Goal: Task Accomplishment & Management: Manage account settings

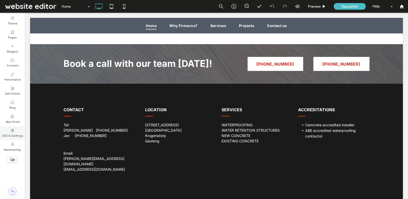
click at [8, 134] on label "SEO & Settings" at bounding box center [12, 135] width 21 height 6
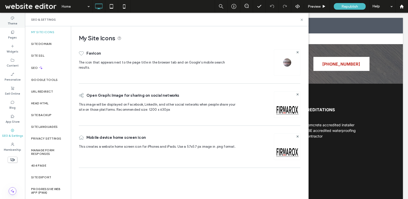
click at [12, 18] on icon at bounding box center [12, 18] width 4 height 4
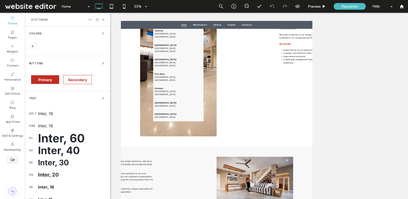
scroll to position [1057, 0]
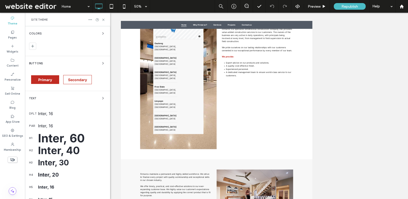
click at [53, 114] on div "Inter, 16" at bounding box center [72, 113] width 68 height 5
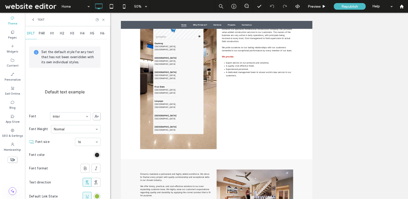
scroll to position [0, 0]
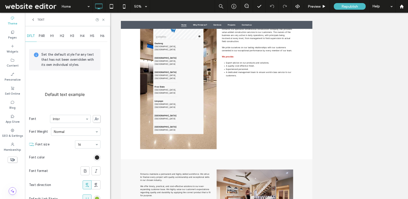
click at [33, 19] on icon at bounding box center [33, 20] width 4 height 4
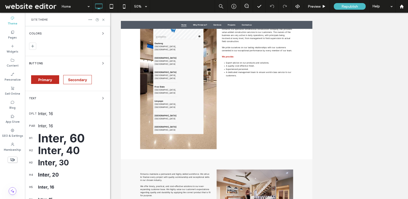
click at [48, 114] on div "Inter, 16" at bounding box center [72, 113] width 68 height 5
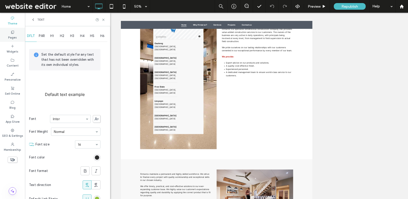
click at [9, 33] on div "Pages" at bounding box center [12, 35] width 25 height 14
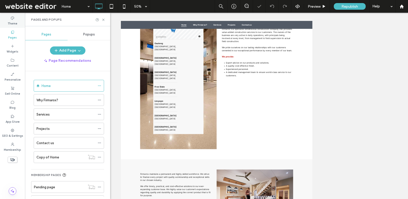
click at [10, 19] on icon at bounding box center [12, 18] width 4 height 4
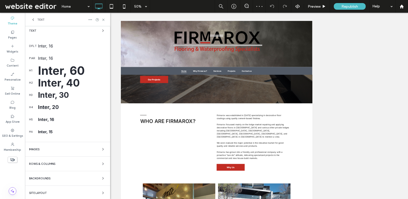
scroll to position [111, 0]
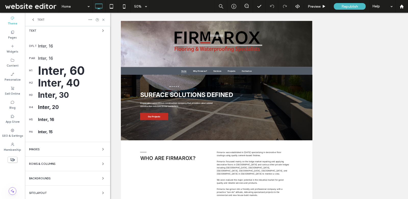
click at [42, 43] on div "Inter, 16" at bounding box center [72, 45] width 68 height 5
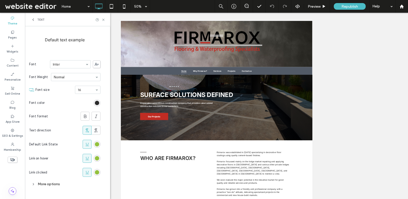
scroll to position [54, 0]
click at [98, 144] on div "rgb(147, 193, 61)" at bounding box center [97, 145] width 4 height 4
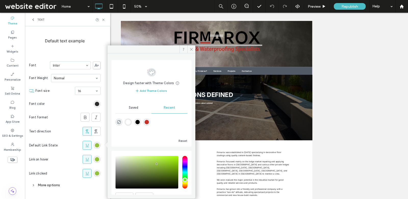
click at [149, 123] on div "rgba(197, 49, 38, 1)" at bounding box center [147, 122] width 4 height 4
type input "*******"
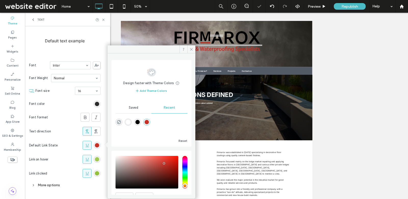
click at [97, 159] on div "rgb(147, 193, 61)" at bounding box center [97, 159] width 4 height 4
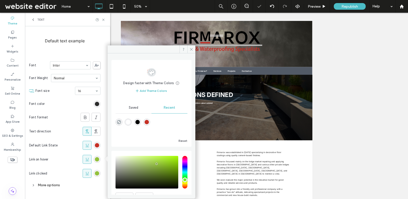
click at [148, 121] on div "rgba(197, 49, 38, 1)" at bounding box center [147, 122] width 4 height 4
type input "*******"
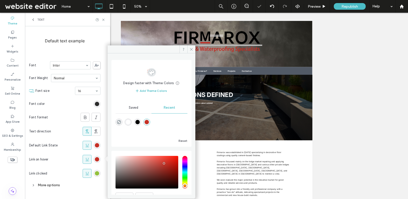
click at [99, 172] on div "rgb(147, 193, 61)" at bounding box center [97, 173] width 7 height 7
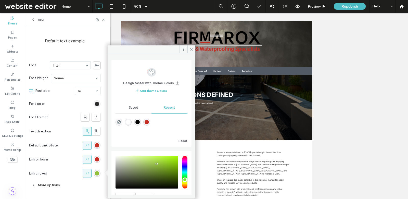
click at [150, 119] on div "rgba(197, 49, 38, 1)" at bounding box center [146, 122] width 7 height 7
type input "*******"
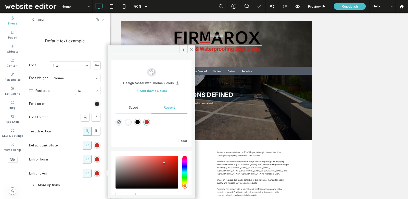
click at [101, 20] on icon at bounding box center [103, 20] width 4 height 4
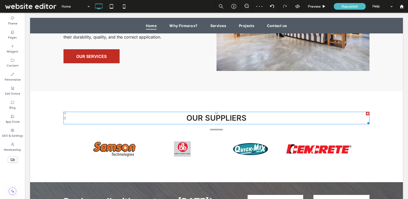
scroll to position [1543, 0]
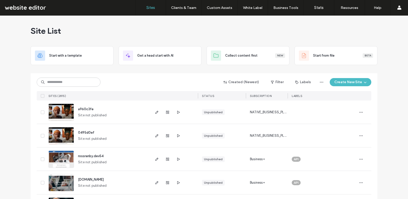
click at [71, 78] on input at bounding box center [69, 82] width 64 height 9
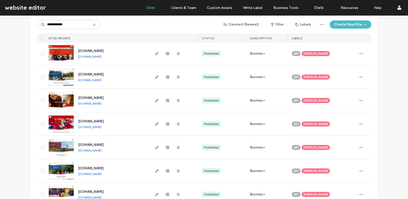
scroll to position [96, 0]
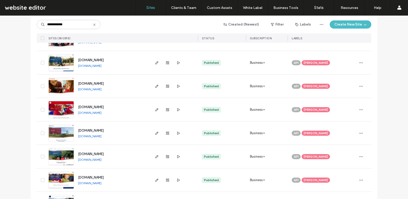
type input "**********"
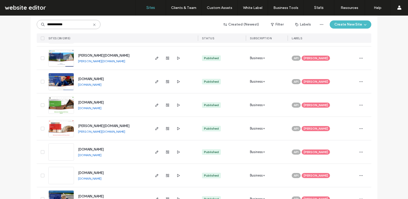
scroll to position [796, 0]
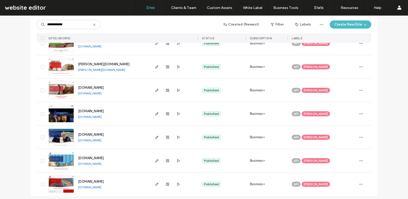
click at [59, 118] on img at bounding box center [61, 122] width 25 height 35
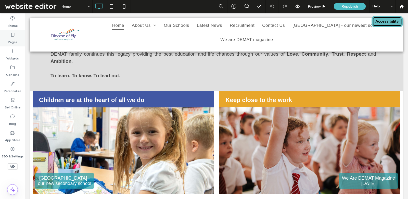
click at [11, 43] on label "Pages" at bounding box center [12, 40] width 9 height 7
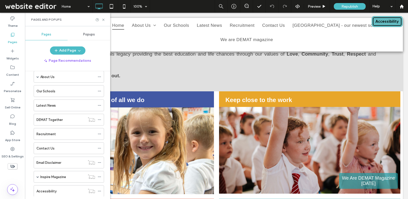
scroll to position [31, 0]
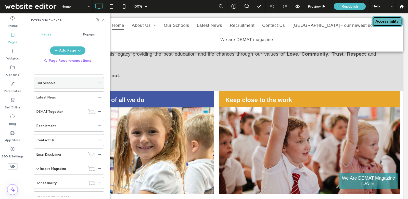
click at [50, 83] on label "Our Schools" at bounding box center [45, 83] width 19 height 9
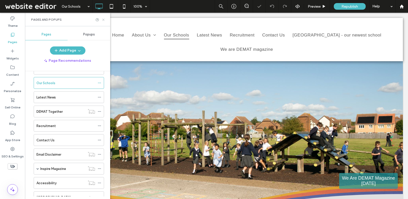
click at [104, 18] on icon at bounding box center [103, 20] width 4 height 4
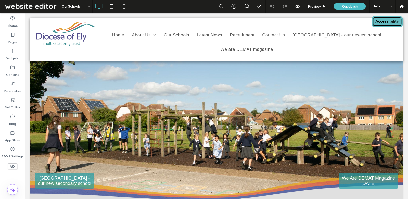
scroll to position [7, 0]
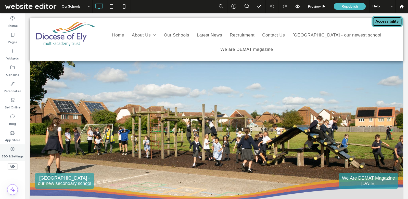
click at [7, 153] on label "SEO & Settings" at bounding box center [13, 154] width 22 height 7
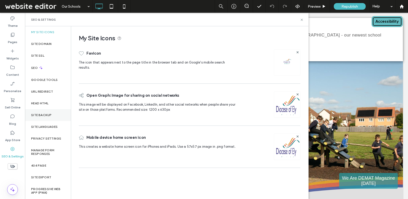
click at [49, 114] on label "Site Backup" at bounding box center [41, 115] width 20 height 4
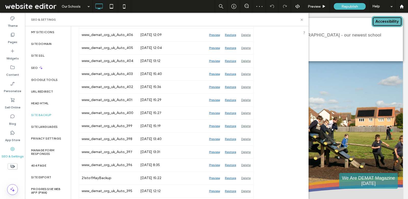
scroll to position [0, 0]
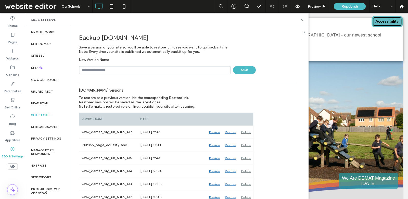
click at [139, 67] on input "text" at bounding box center [155, 70] width 152 height 8
type input "**********"
click at [244, 70] on span "Save" at bounding box center [244, 70] width 23 height 8
click at [301, 19] on use at bounding box center [302, 20] width 2 height 2
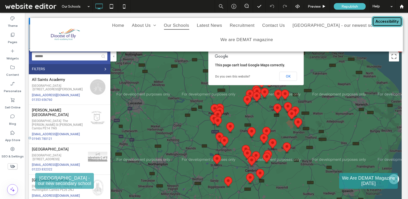
scroll to position [197, 2]
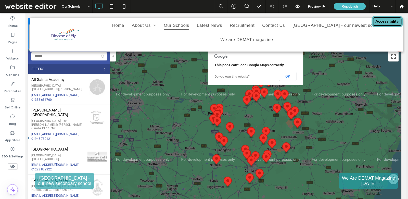
click at [28, 49] on span at bounding box center [28, 49] width 0 height 0
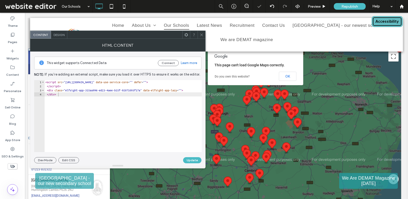
click at [130, 92] on div "< script src = "https://static.elfsight.com/platform/platform.js" data-use-serv…" at bounding box center [134, 120] width 180 height 81
type textarea "**********"
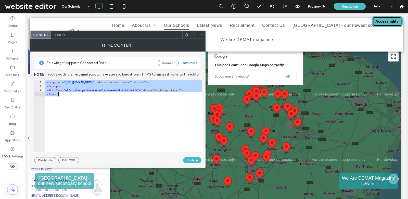
click at [201, 34] on use at bounding box center [201, 34] width 3 height 3
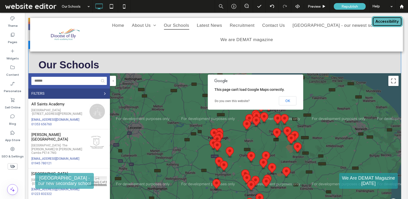
scroll to position [154, 2]
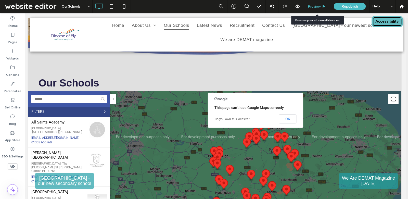
click at [314, 3] on div "Preview" at bounding box center [317, 6] width 26 height 13
drag, startPoint x: 315, startPoint y: 4, endPoint x: 242, endPoint y: 96, distance: 117.1
click at [315, 4] on span "Preview" at bounding box center [314, 6] width 13 height 4
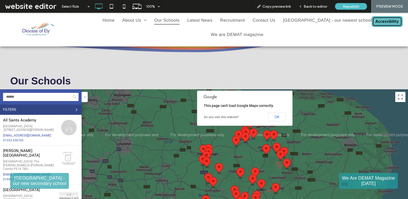
scroll to position [166, 0]
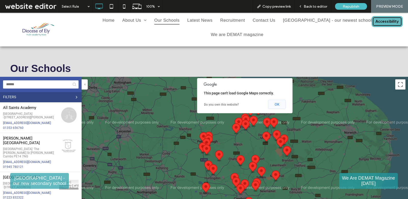
click at [277, 102] on button "OK" at bounding box center [277, 104] width 18 height 9
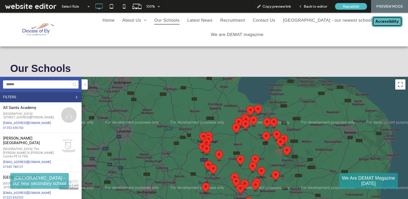
click at [235, 130] on img "Guyhirn CofE Primary School" at bounding box center [236, 128] width 8 height 11
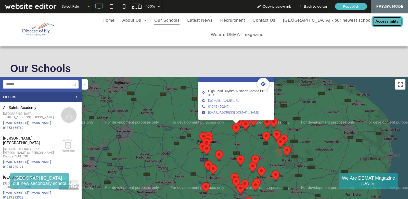
scroll to position [189, 0]
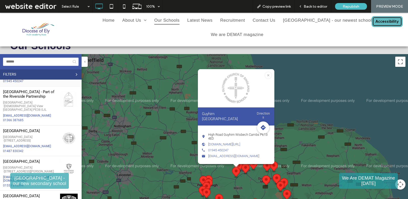
click at [172, 137] on div "To navigate, press the arrow keys. Guyhirn CofE Primary School Directions High …" at bounding box center [245, 143] width 326 height 178
click at [55, 60] on input "Search" at bounding box center [40, 62] width 75 height 8
paste input "**********"
type input "**********"
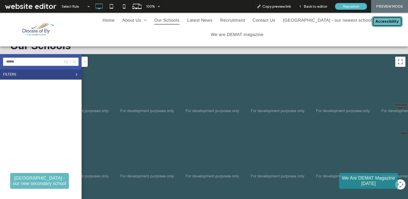
scroll to position [0, 0]
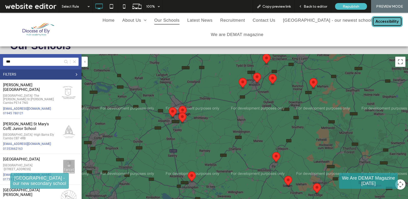
click at [36, 64] on input "**" at bounding box center [40, 62] width 75 height 8
paste input "**********"
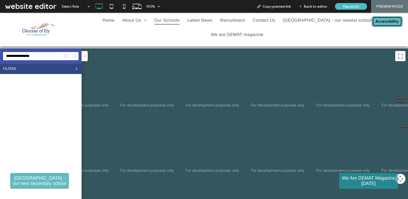
scroll to position [195, 0]
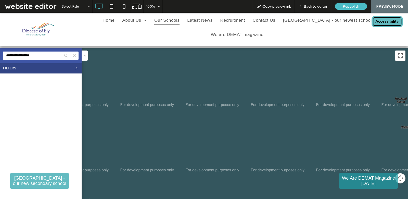
click at [10, 58] on input "**********" at bounding box center [40, 55] width 75 height 8
drag, startPoint x: 42, startPoint y: 57, endPoint x: 0, endPoint y: 56, distance: 41.8
click at [0, 56] on div "**********" at bounding box center [41, 55] width 82 height 15
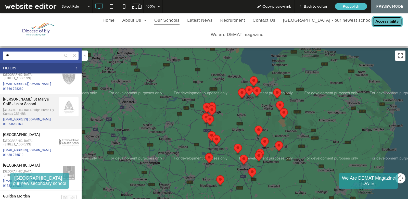
scroll to position [111, 0]
type input "**"
click at [32, 121] on div "office@esm.school" at bounding box center [29, 119] width 53 height 4
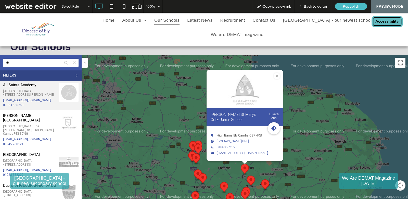
scroll to position [0, 0]
click at [41, 101] on link "office@allsaintsacademy.norfolk.sch.uk" at bounding box center [27, 101] width 48 height 4
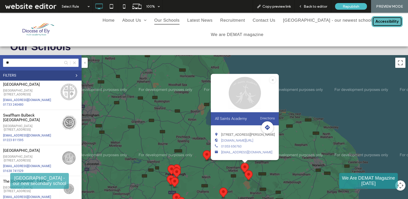
scroll to position [725, 0]
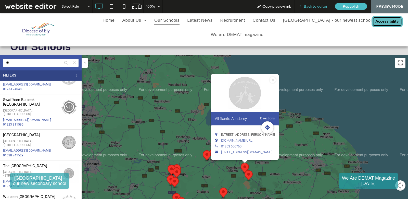
drag, startPoint x: 321, startPoint y: 8, endPoint x: 265, endPoint y: 51, distance: 71.4
click at [321, 8] on span "Back to editor" at bounding box center [315, 6] width 23 height 4
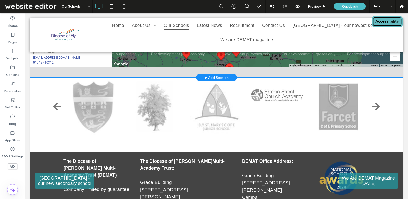
scroll to position [357, 0]
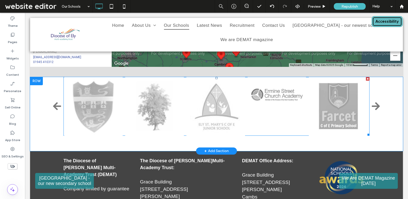
click at [215, 97] on span at bounding box center [216, 106] width 306 height 59
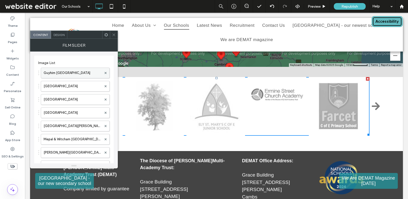
click at [74, 73] on label "Guyhirn CofE Primary School" at bounding box center [73, 73] width 58 height 10
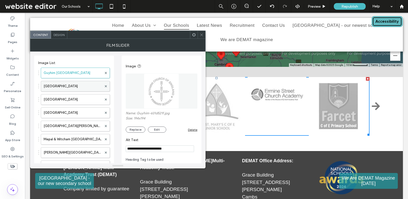
click at [74, 87] on label "Hilgay Riverside Academy" at bounding box center [73, 86] width 58 height 10
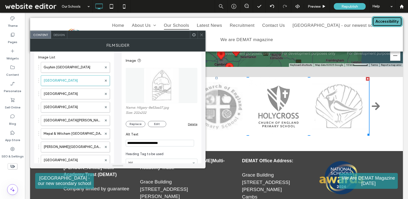
scroll to position [0, 0]
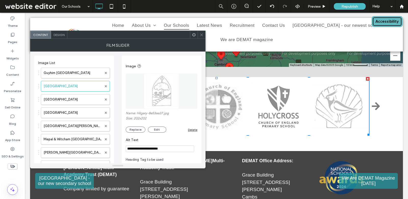
click at [200, 37] on span at bounding box center [202, 35] width 4 height 8
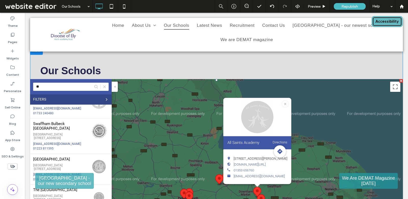
scroll to position [170, 0]
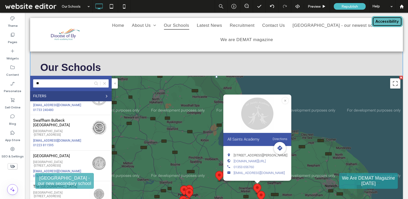
click at [180, 91] on span at bounding box center [216, 165] width 373 height 178
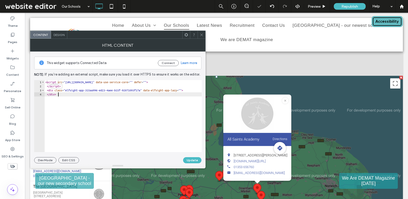
click at [128, 99] on div "< script src = "https://static.elfsight.com/platform/platform.js" data-use-serv…" at bounding box center [134, 120] width 180 height 81
type textarea "**********"
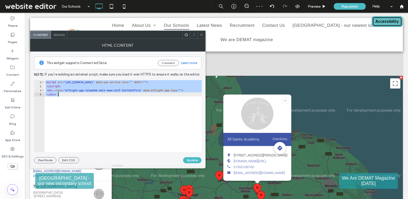
click at [199, 35] on div at bounding box center [202, 35] width 8 height 8
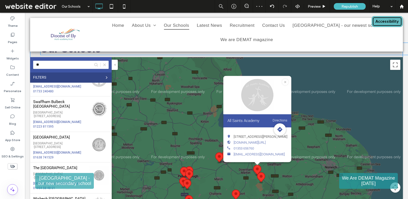
scroll to position [211, 0]
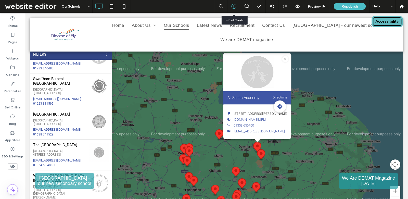
click at [235, 6] on icon at bounding box center [233, 6] width 5 height 5
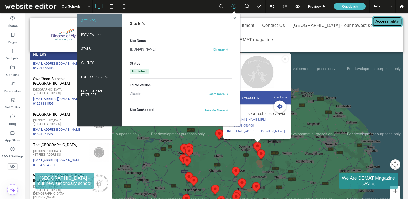
click at [148, 50] on link "www.demat.org.uk" at bounding box center [143, 49] width 26 height 5
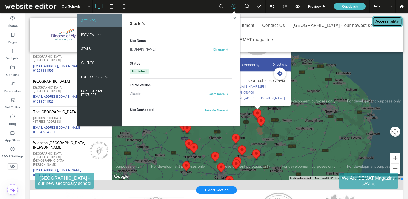
scroll to position [250, 0]
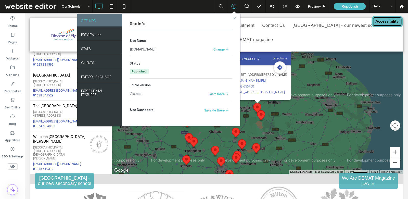
click at [234, 19] on use at bounding box center [234, 18] width 3 height 3
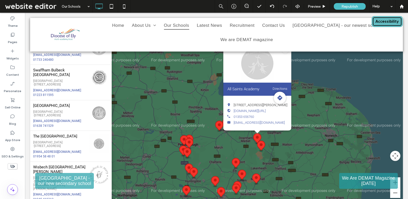
scroll to position [192, 0]
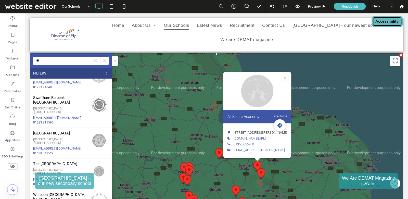
click at [188, 93] on span at bounding box center [216, 142] width 373 height 178
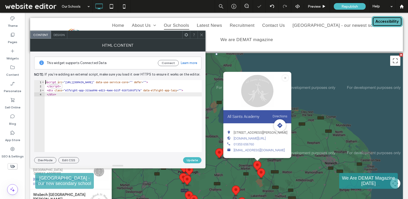
click at [125, 93] on div "< script src = "https://static.elfsight.com/platform/platform.js" data-use-serv…" at bounding box center [134, 120] width 180 height 81
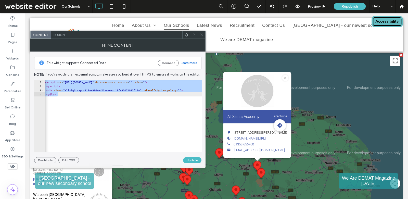
scroll to position [0, 0]
click at [139, 92] on div "< script src = "https://static.elfsight.com/platform/platform.js" data-use-serv…" at bounding box center [134, 120] width 180 height 81
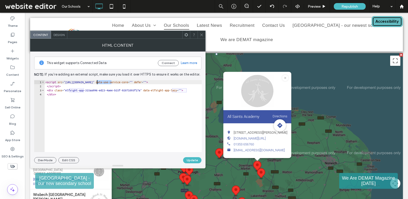
drag, startPoint x: 112, startPoint y: 83, endPoint x: 96, endPoint y: 81, distance: 15.6
click at [96, 81] on div "< script src = "https://static.elfsight.com/platform/platform.js" data-use-serv…" at bounding box center [134, 120] width 180 height 81
type textarea "**********"
click at [201, 33] on icon at bounding box center [202, 35] width 4 height 4
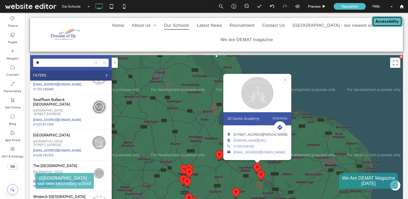
scroll to position [190, 0]
click at [291, 76] on span at bounding box center [216, 144] width 373 height 178
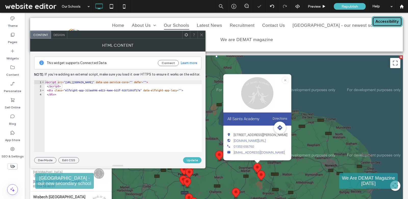
click at [199, 34] on div at bounding box center [202, 35] width 8 height 8
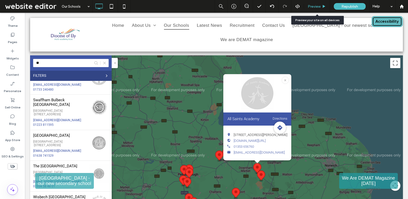
click at [319, 5] on span "Preview" at bounding box center [314, 6] width 13 height 4
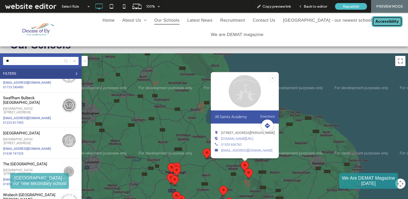
click at [75, 73] on icon at bounding box center [76, 74] width 4 height 4
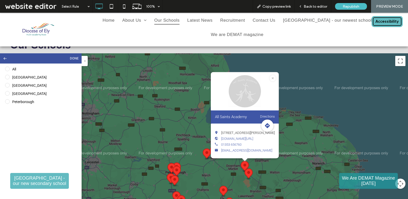
click at [6, 59] on icon at bounding box center [5, 58] width 4 height 4
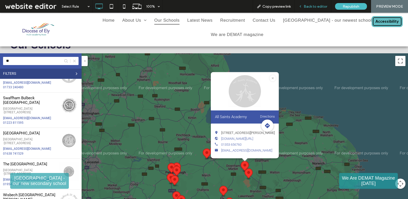
click at [324, 7] on span "Back to editor" at bounding box center [315, 6] width 23 height 4
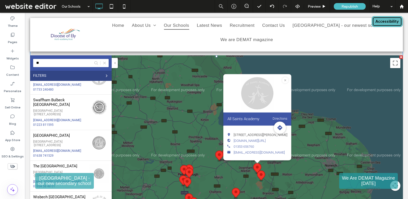
click at [68, 63] on span at bounding box center [216, 144] width 373 height 178
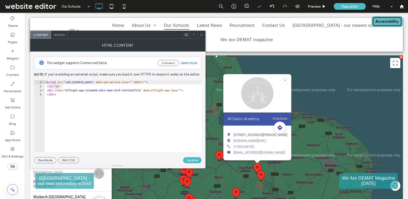
click at [67, 60] on span "This widget supports Connected Data" at bounding box center [100, 62] width 107 height 5
click at [202, 33] on icon at bounding box center [202, 35] width 4 height 4
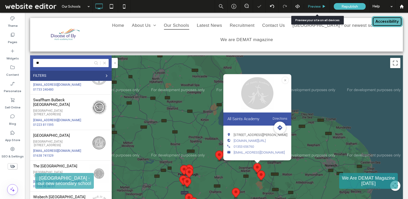
click at [320, 6] on span "Preview" at bounding box center [314, 6] width 13 height 4
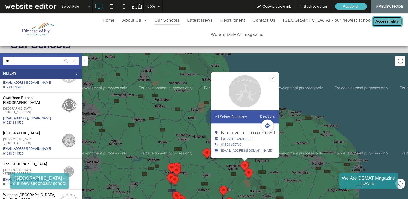
click at [46, 64] on input "**" at bounding box center [40, 61] width 75 height 8
click at [45, 61] on input "**" at bounding box center [40, 61] width 75 height 8
paste input "**********"
type input "**********"
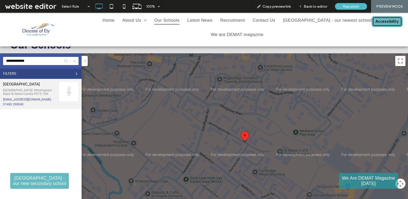
click at [37, 86] on div "St Mary’s CofE Primary School" at bounding box center [29, 84] width 53 height 5
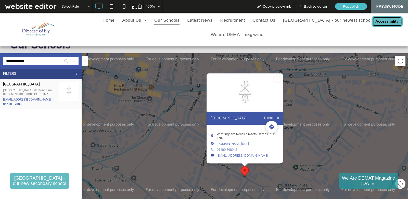
click at [232, 176] on div "To navigate, press the arrow keys. St Mary’s CofE Primary School Directions Win…" at bounding box center [245, 142] width 326 height 178
click at [66, 94] on img at bounding box center [69, 91] width 33 height 19
click at [288, 163] on div "To navigate, press the arrow keys. St Mary’s CofE Primary School Directions Win…" at bounding box center [245, 142] width 326 height 178
click at [277, 76] on div "Location info: St Mary’s CofE Primary School" at bounding box center [277, 79] width 6 height 6
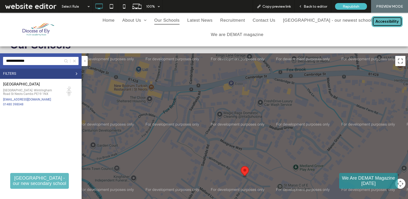
click at [245, 173] on img "St Mary’s CofE Primary School" at bounding box center [245, 171] width 8 height 11
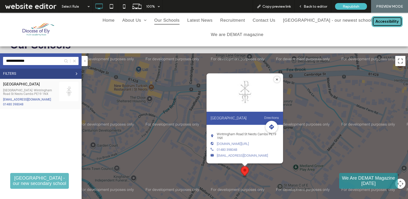
click at [277, 78] on icon "Location info: St Mary’s CofE Primary School" at bounding box center [277, 79] width 2 height 2
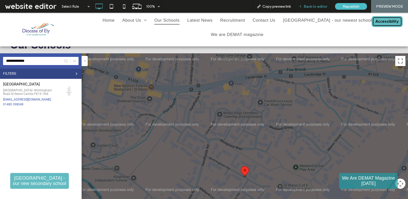
click at [313, 9] on div "Back to editor" at bounding box center [313, 6] width 36 height 13
click at [311, 5] on span "Back to editor" at bounding box center [315, 6] width 23 height 4
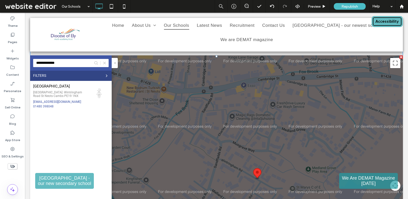
click at [103, 60] on span at bounding box center [216, 144] width 373 height 178
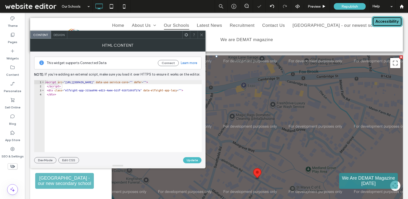
click at [201, 35] on icon at bounding box center [202, 35] width 4 height 4
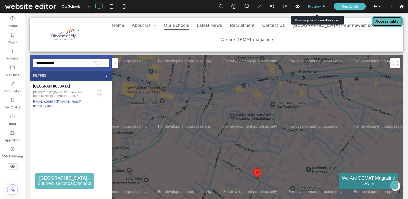
click at [316, 7] on span "Preview" at bounding box center [314, 6] width 13 height 4
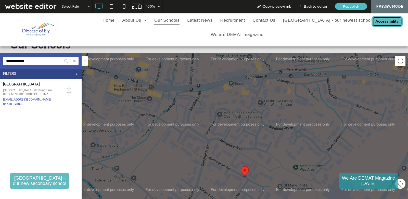
click at [75, 60] on icon at bounding box center [74, 61] width 4 height 4
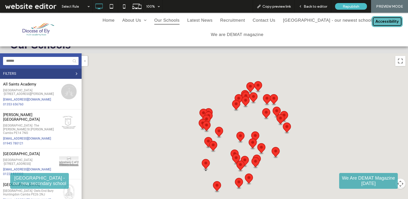
click at [49, 62] on input "Search" at bounding box center [40, 61] width 75 height 8
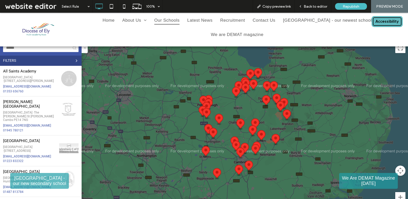
scroll to position [207, 0]
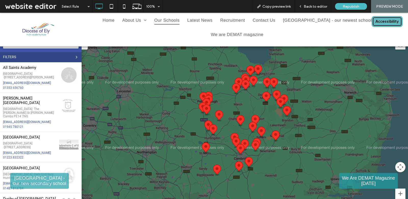
click at [242, 151] on img "St Luke’s CofE Primary School" at bounding box center [240, 149] width 8 height 11
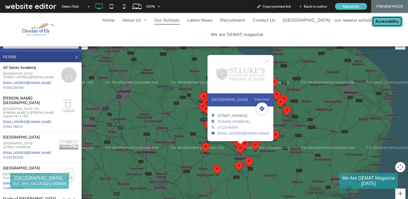
scroll to position [862, 0]
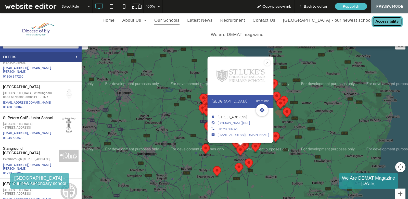
click at [248, 164] on img "Babraham CofE Primary School" at bounding box center [249, 163] width 8 height 11
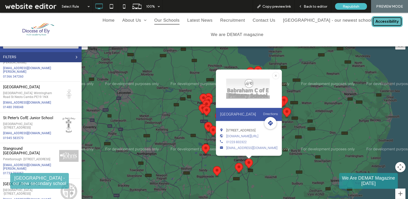
scroll to position [76, 0]
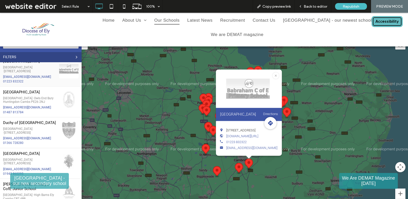
click at [236, 167] on img "Thriplow CofE Primary School" at bounding box center [239, 168] width 8 height 11
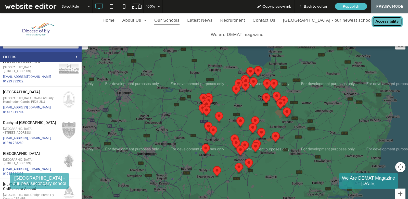
scroll to position [1225, 0]
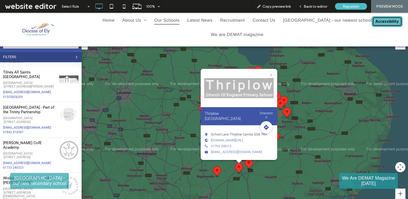
click at [214, 169] on img "Guilden Morden CofE Primary Academy" at bounding box center [217, 171] width 8 height 11
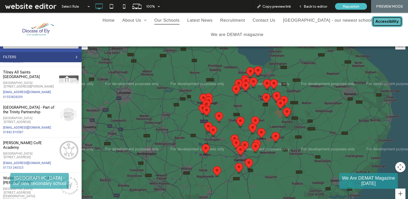
scroll to position [313, 0]
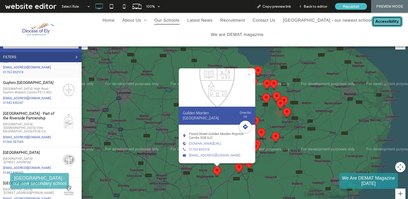
click at [265, 154] on div "To navigate, press the arrow keys. Guilden Morden CofE Primary Academy Directio…" at bounding box center [245, 126] width 326 height 178
click at [252, 74] on div "Location info: Guilden Morden CofE Primary Academy" at bounding box center [249, 74] width 6 height 6
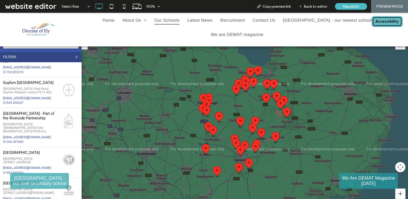
click at [254, 148] on img "Swaffham Bulbeck CofE Primary School" at bounding box center [255, 147] width 8 height 11
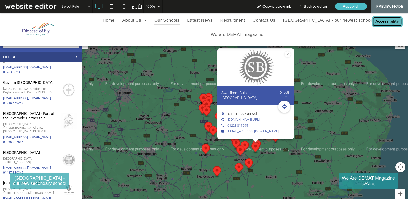
scroll to position [1080, 0]
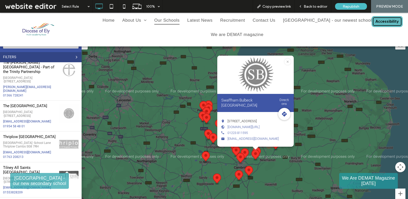
click at [245, 152] on img "Milton CofE Primary School" at bounding box center [245, 153] width 8 height 11
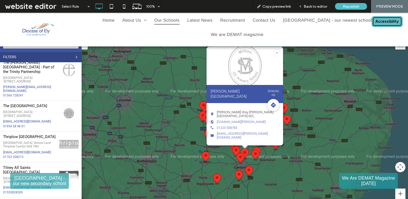
scroll to position [602, 0]
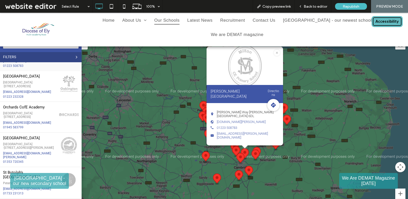
click at [236, 150] on img "Oakington CofE Primary School" at bounding box center [236, 151] width 8 height 11
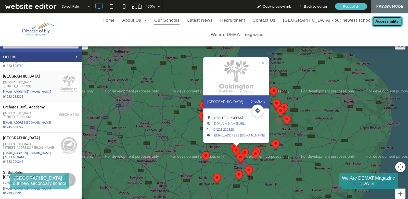
scroll to position [637, 0]
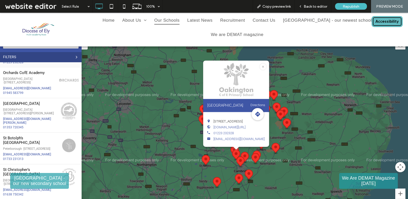
click at [233, 148] on div at bounding box center [236, 148] width 6 height 3
click at [233, 150] on img "Oakington CofE Primary School" at bounding box center [236, 154] width 8 height 11
click at [207, 160] on img "St Mary’s CofE Primary School" at bounding box center [206, 160] width 8 height 11
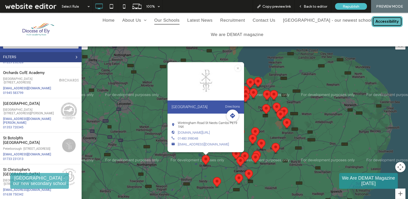
scroll to position [933, 0]
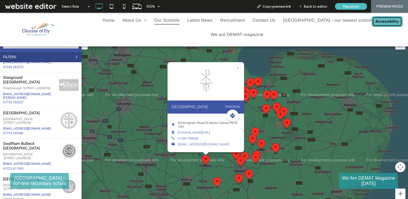
click at [207, 167] on div "To navigate, press the arrow keys. St Mary’s CofE Primary School Directions Win…" at bounding box center [245, 126] width 326 height 178
click at [205, 161] on img "St Mary’s CofE Primary School" at bounding box center [206, 160] width 8 height 11
click at [313, 6] on span "Back to editor" at bounding box center [315, 6] width 23 height 4
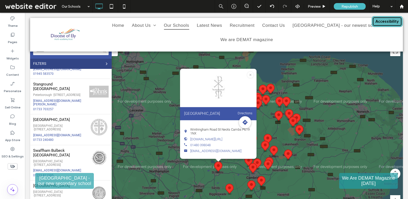
scroll to position [204, 0]
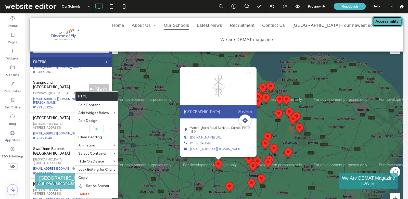
click at [74, 38] on link "office@stmarys.cambs.sch.uk" at bounding box center [57, 37] width 48 height 4
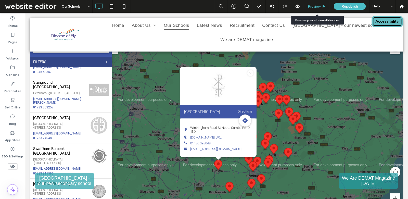
click at [313, 4] on span "Preview" at bounding box center [314, 6] width 13 height 4
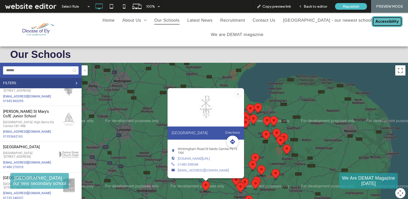
scroll to position [176, 0]
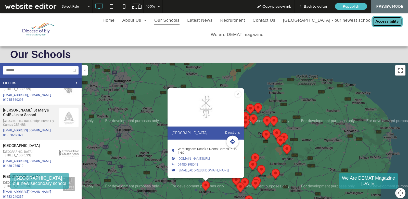
click at [47, 117] on div "Ely St Mary's CofE Junior School" at bounding box center [29, 112] width 53 height 9
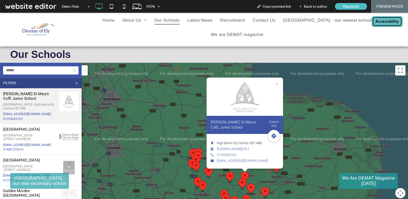
scroll to position [197, 0]
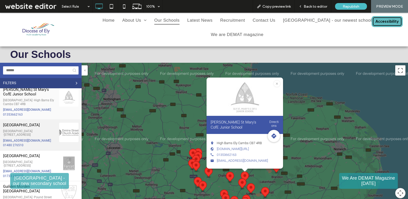
click at [40, 137] on div "Cambridgeshire · 2 Swynford Road Alconbury Weald Cambs PE28 4XG" at bounding box center [29, 132] width 53 height 7
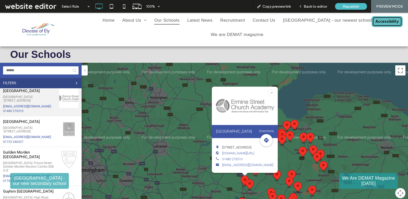
click at [40, 133] on div "Cambridgeshire · St Mary's Street Farcet Peterborough Cambs PE7 3AR" at bounding box center [29, 129] width 53 height 7
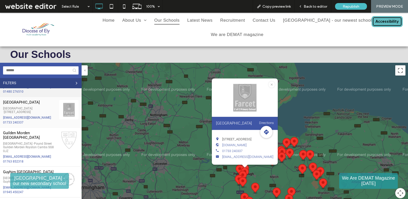
scroll to position [256, 0]
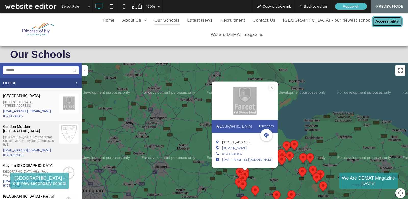
click at [36, 146] on div "Cambridgeshire · Pound Street Guilden Morden Royston Cambs SG8 0JZ" at bounding box center [29, 140] width 53 height 11
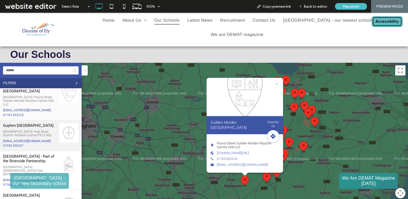
click at [36, 148] on div "office@guyhirn.cambs.sch.uk 01945 450247" at bounding box center [29, 143] width 53 height 8
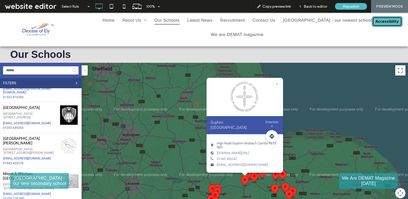
scroll to position [455, 0]
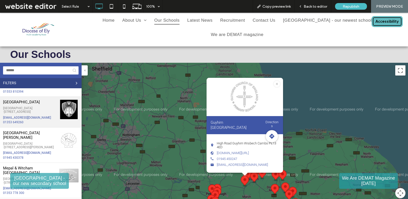
click at [35, 114] on div "Cambridgeshire · Green Hill, Little Thetford, Ely, Cambridgeshire, CB6 3HD" at bounding box center [29, 109] width 53 height 7
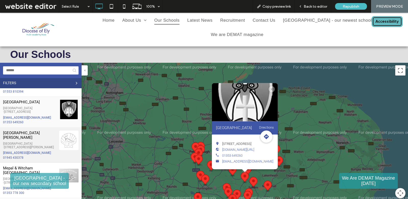
click at [37, 140] on div "Marshland St James Primary & Nursery School" at bounding box center [29, 135] width 53 height 9
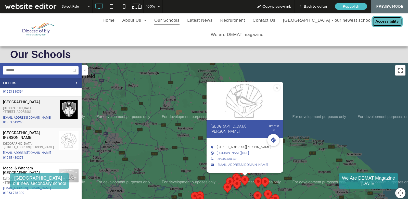
scroll to position [521, 0]
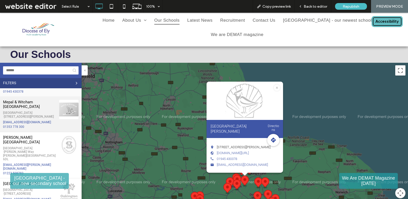
click at [41, 118] on div "Cambridgeshire · Brangehill Lane Mepal Ely Cambs CB6 2AL" at bounding box center [29, 114] width 53 height 7
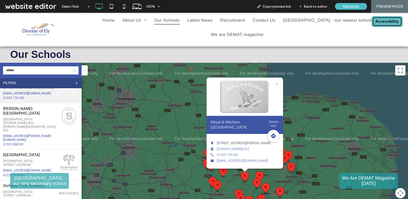
scroll to position [551, 0]
click at [41, 131] on div "Cambridgeshire · Humphries Way Milton Cambridge Cambs CB24 6DL" at bounding box center [29, 123] width 53 height 15
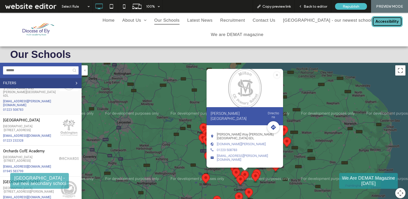
scroll to position [585, 0]
click at [41, 122] on div "Oakington CofE Primary School" at bounding box center [29, 119] width 53 height 5
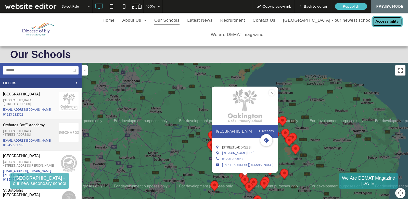
click at [43, 137] on div "Cambridgeshire · Cherry Road Wisbech Cambs PE13 3NP" at bounding box center [29, 132] width 53 height 7
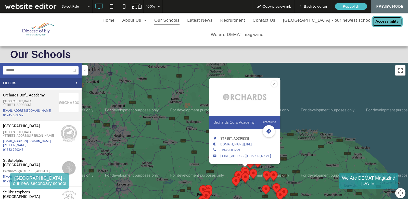
scroll to position [644, 0]
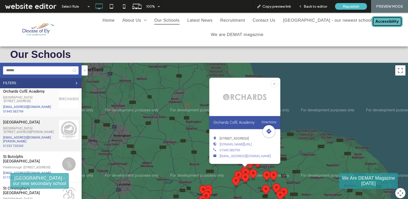
click at [45, 124] on div "St Andrew’s CofE Primary School" at bounding box center [29, 122] width 53 height 5
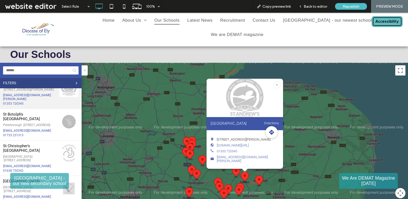
click at [45, 121] on div "St Botolph’s CofE Primary School" at bounding box center [29, 116] width 53 height 9
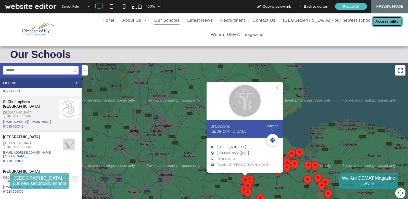
click at [45, 128] on div "St Christopher’s CofE Primary School Suffolk · Bellflower Crescent Red Lodge Bu…" at bounding box center [29, 113] width 53 height 29
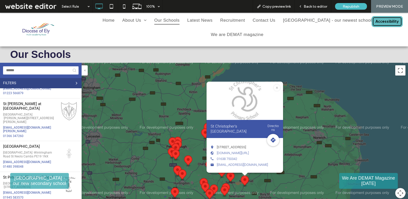
scroll to position [846, 0]
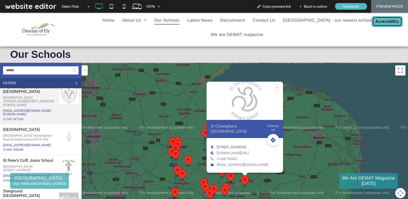
click at [39, 94] on div "St Martin at Shouldham CofE Primary Academy" at bounding box center [29, 89] width 53 height 9
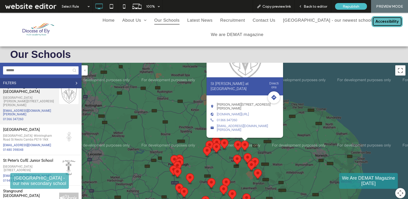
scroll to position [860, 0]
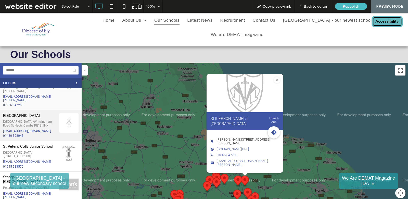
click at [40, 118] on div "St Mary’s CofE Primary School" at bounding box center [29, 115] width 53 height 5
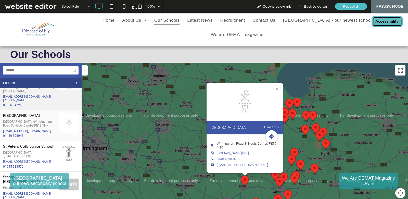
scroll to position [884, 0]
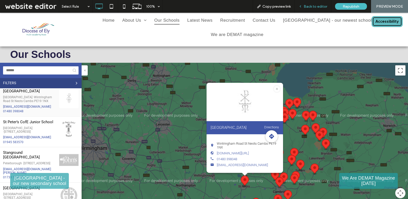
click at [316, 10] on div "Back to editor" at bounding box center [313, 6] width 36 height 13
click at [320, 5] on span "Back to editor" at bounding box center [315, 6] width 23 height 4
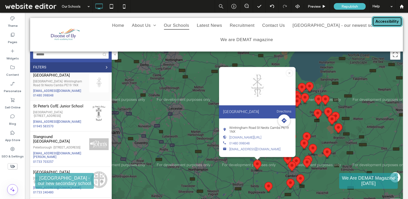
scroll to position [200, 0]
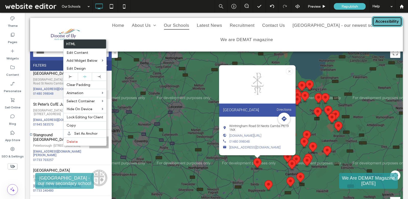
click at [48, 95] on link "01480 398048" at bounding box center [43, 94] width 20 height 4
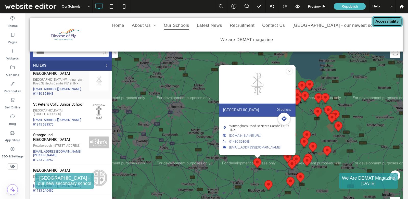
drag, startPoint x: 57, startPoint y: 129, endPoint x: 91, endPoint y: 129, distance: 33.7
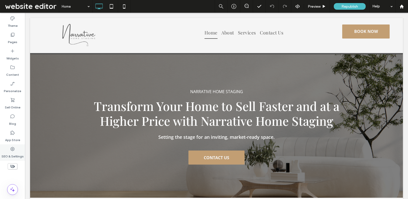
click at [11, 149] on icon at bounding box center [12, 148] width 5 height 5
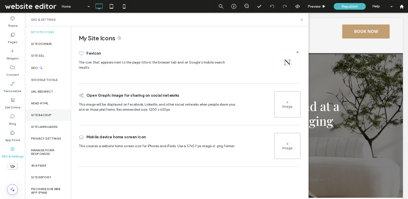
click at [45, 115] on label "Site Backup" at bounding box center [41, 115] width 20 height 4
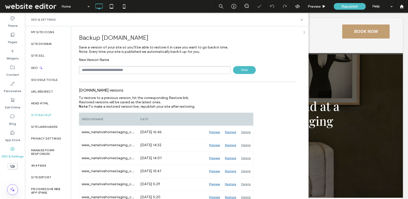
click at [137, 68] on input "text" at bounding box center [155, 70] width 152 height 8
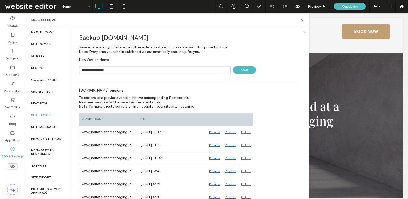
type input "**********"
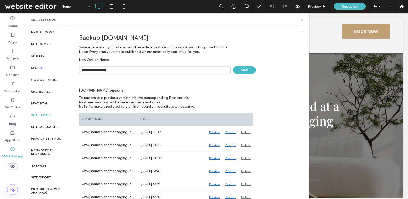
click at [240, 71] on span "Save" at bounding box center [244, 70] width 23 height 8
click at [303, 20] on icon at bounding box center [302, 20] width 4 height 4
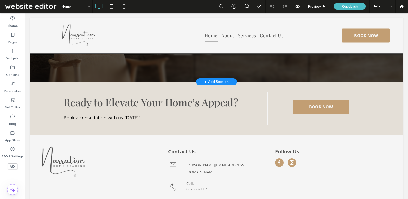
scroll to position [1129, 0]
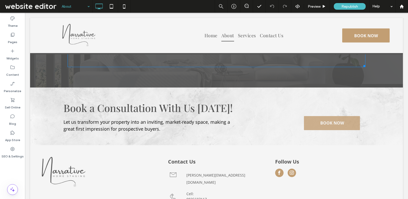
scroll to position [897, 0]
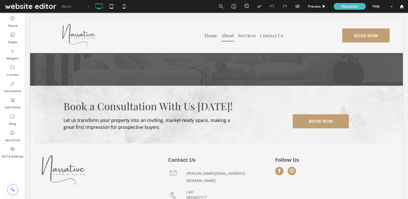
click at [66, 4] on input at bounding box center [74, 6] width 25 height 13
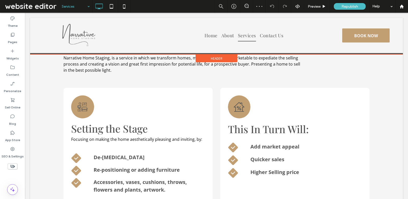
scroll to position [105, 0]
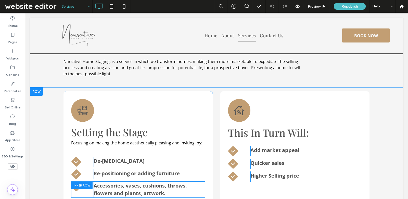
click at [76, 187] on div at bounding box center [81, 185] width 21 height 8
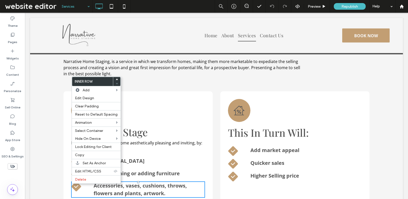
click at [77, 186] on icon "A black check mark in a square on a white background." at bounding box center [76, 186] width 10 height 10
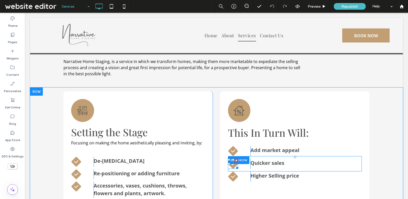
click at [233, 166] on icon at bounding box center [233, 164] width 10 height 10
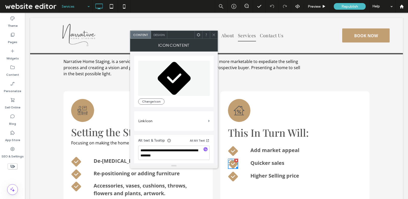
click at [216, 34] on icon at bounding box center [214, 35] width 4 height 4
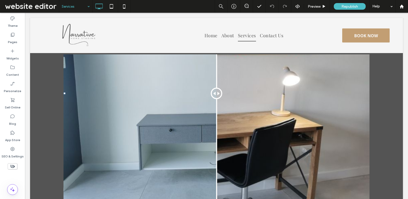
scroll to position [1713, 0]
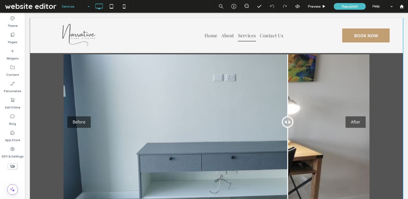
drag, startPoint x: 217, startPoint y: 113, endPoint x: 220, endPoint y: 99, distance: 14.1
click at [282, 116] on div at bounding box center [287, 121] width 11 height 11
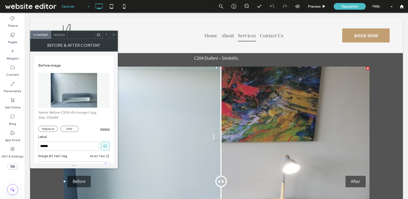
scroll to position [1647, 0]
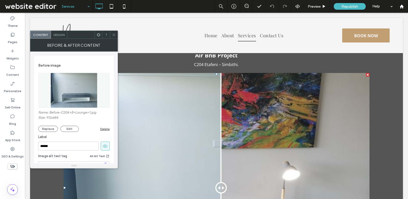
click at [112, 33] on icon at bounding box center [114, 35] width 4 height 4
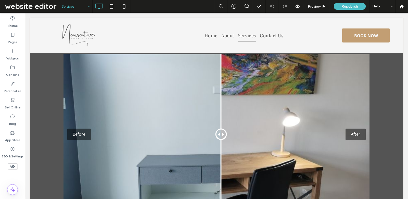
scroll to position [1604, 0]
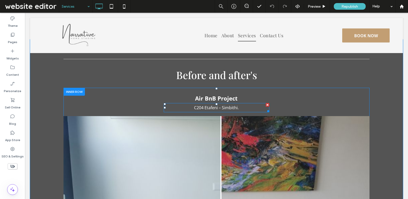
click at [212, 105] on span "C204 Etafeni – Simbithi." at bounding box center [216, 108] width 45 height 6
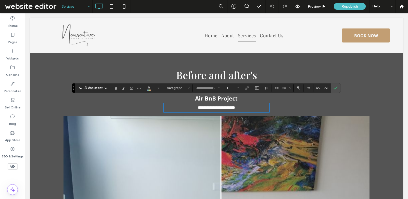
type input "*********"
type input "**"
copy span "**********"
click at [338, 87] on section at bounding box center [336, 87] width 10 height 9
click at [335, 87] on icon "Confirm" at bounding box center [335, 88] width 4 height 4
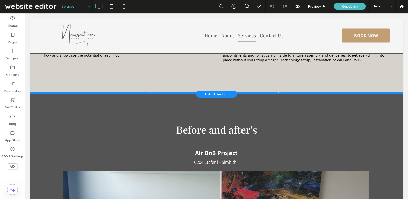
scroll to position [1534, 0]
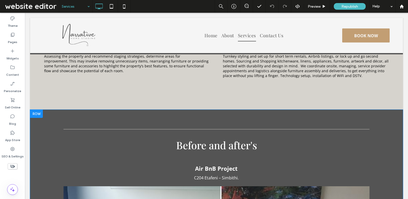
click at [37, 110] on div at bounding box center [36, 114] width 13 height 8
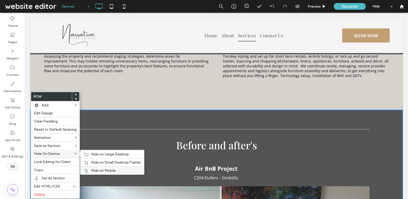
click at [98, 170] on span "Hide on Mobile" at bounding box center [103, 170] width 25 height 4
click at [97, 162] on span "Hide on Small Desktop/Tablet" at bounding box center [116, 162] width 50 height 4
click at [97, 154] on span "Hide on Large Desktop" at bounding box center [110, 154] width 38 height 4
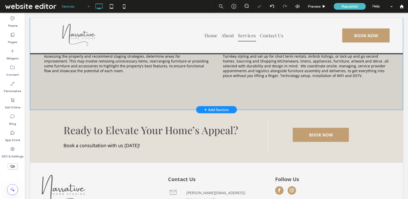
scroll to position [1525, 0]
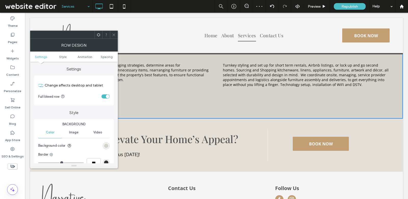
click at [117, 32] on div at bounding box center [114, 35] width 8 height 8
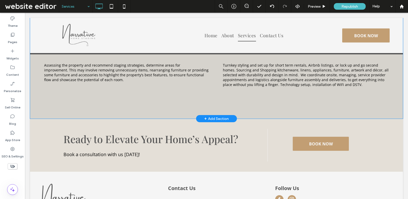
click at [229, 115] on div "+ Add Section" at bounding box center [216, 118] width 41 height 7
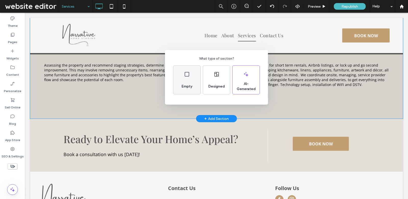
click at [189, 77] on div "Empty" at bounding box center [186, 80] width 27 height 29
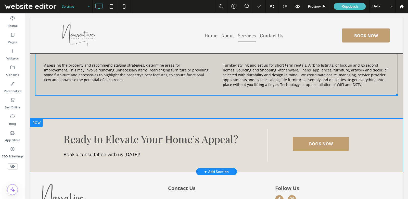
scroll to position [1558, 0]
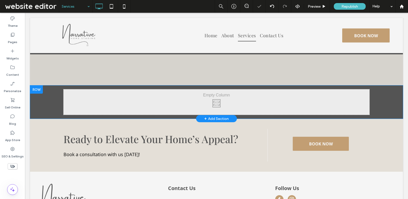
click at [42, 99] on div "Click To Paste Click To Paste Row + Add Section" at bounding box center [216, 101] width 373 height 33
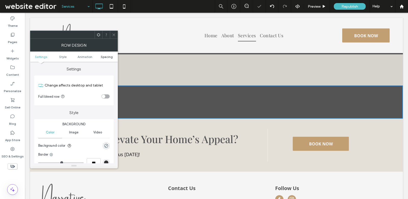
click at [107, 56] on span "Spacing" at bounding box center [107, 57] width 12 height 4
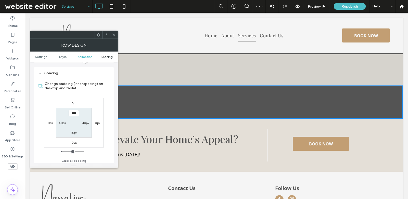
scroll to position [144, 0]
type input "**"
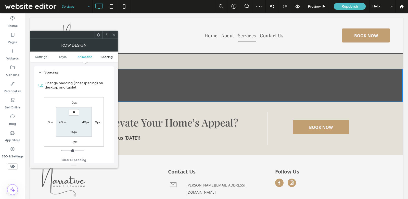
type input "**"
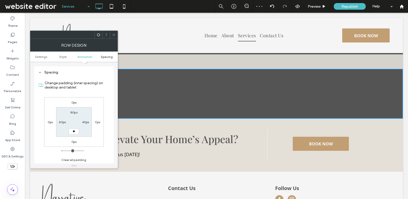
type input "**"
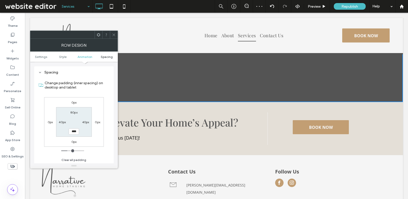
scroll to position [1574, 0]
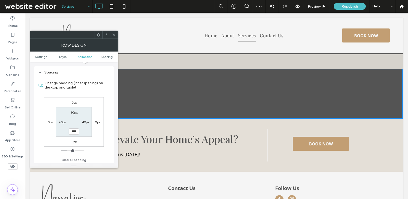
click at [75, 131] on input "****" at bounding box center [74, 131] width 10 height 6
type input "**"
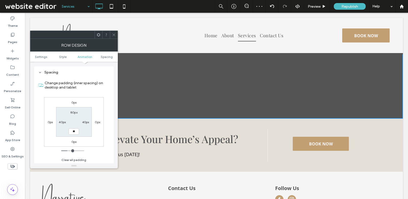
click at [116, 33] on div at bounding box center [114, 35] width 8 height 8
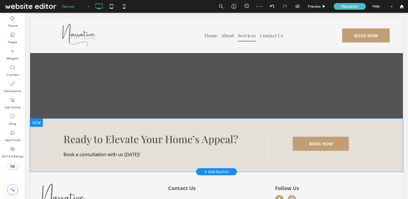
scroll to position [1565, 0]
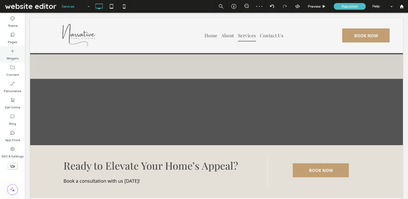
click at [9, 61] on div "Widgets" at bounding box center [12, 54] width 25 height 16
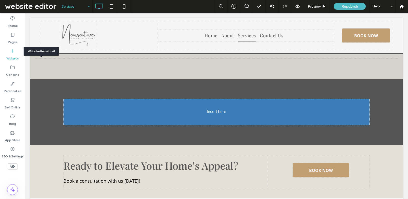
drag, startPoint x: 35, startPoint y: 73, endPoint x: 157, endPoint y: 100, distance: 125.1
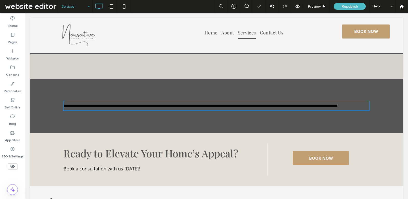
type input "*********"
type input "**"
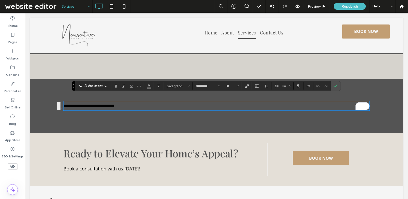
scroll to position [0, 0]
click at [184, 85] on span "paragraph" at bounding box center [177, 86] width 20 height 4
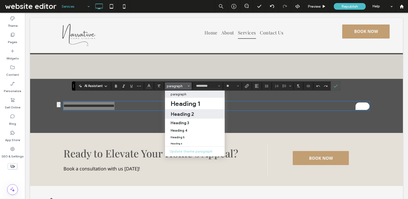
click at [199, 115] on div "Heading 2" at bounding box center [195, 114] width 48 height 6
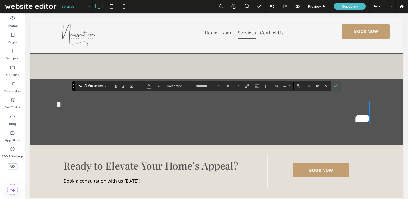
type input "**********"
type input "**"
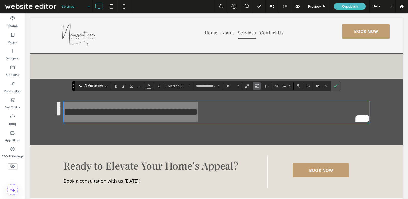
click at [255, 87] on icon "Alignment" at bounding box center [257, 86] width 4 height 4
click at [259, 101] on use "ui.textEditor.alignment.center" at bounding box center [261, 102] width 4 height 4
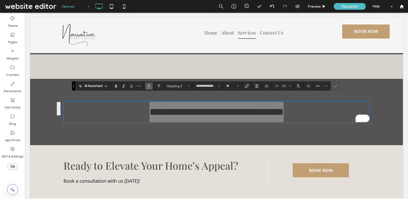
click at [147, 83] on span "Color" at bounding box center [149, 85] width 4 height 7
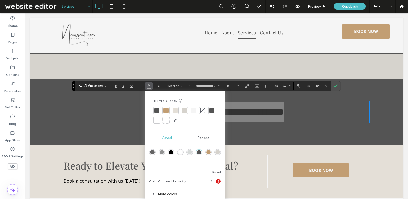
click at [155, 118] on div at bounding box center [156, 120] width 5 height 5
click at [283, 107] on span "**********" at bounding box center [216, 112] width 134 height 10
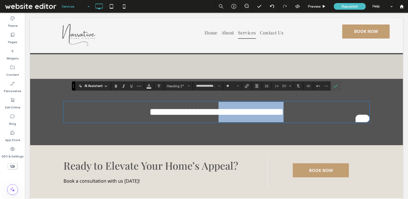
drag, startPoint x: 296, startPoint y: 106, endPoint x: 218, endPoint y: 106, distance: 78.0
click at [218, 106] on h2 "**********" at bounding box center [216, 112] width 306 height 20
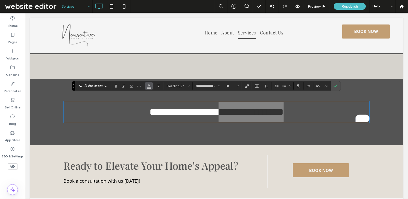
click at [150, 86] on button "Color" at bounding box center [149, 85] width 8 height 7
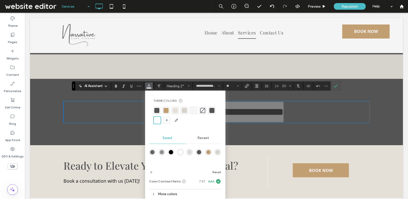
click at [183, 112] on div at bounding box center [184, 110] width 5 height 5
click at [333, 86] on icon "Confirm" at bounding box center [335, 86] width 4 height 4
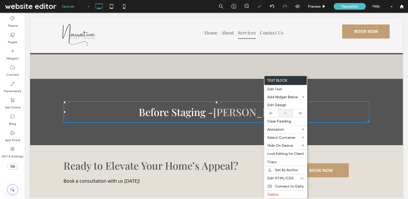
click at [284, 111] on icon at bounding box center [285, 112] width 3 height 3
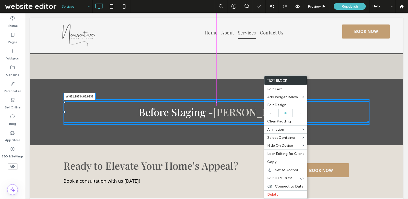
drag, startPoint x: 368, startPoint y: 115, endPoint x: 317, endPoint y: 114, distance: 50.2
click at [366, 119] on div at bounding box center [368, 121] width 4 height 4
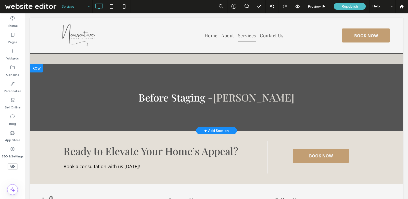
scroll to position [1562, 0]
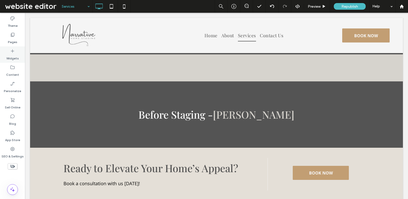
click at [16, 49] on div "Widgets" at bounding box center [12, 54] width 25 height 16
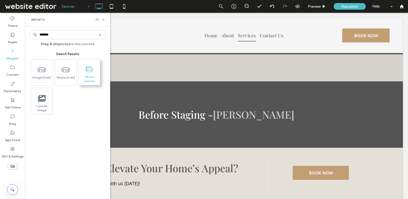
type input "*******"
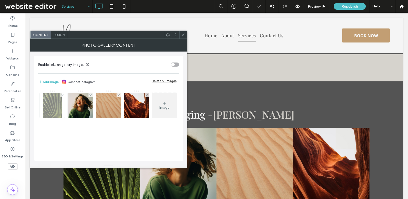
click at [60, 94] on img at bounding box center [52, 105] width 19 height 25
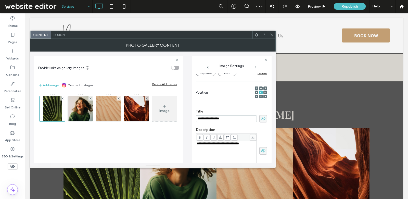
scroll to position [0, 0]
click at [63, 97] on use at bounding box center [62, 98] width 2 height 2
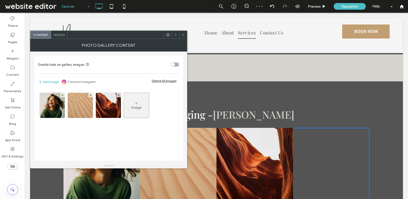
click at [63, 97] on img at bounding box center [52, 105] width 25 height 25
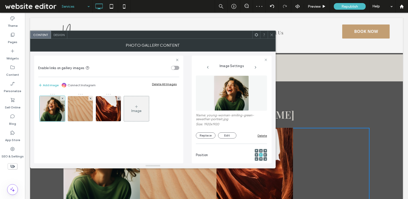
scroll to position [63, 0]
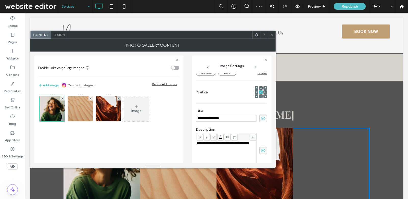
click at [63, 97] on div "Image" at bounding box center [108, 109] width 140 height 33
click at [61, 97] on icon at bounding box center [62, 98] width 2 height 2
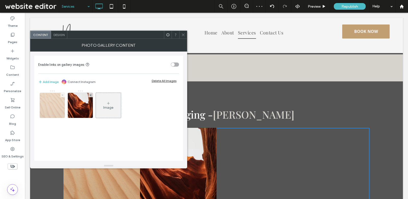
click at [62, 95] on use at bounding box center [62, 95] width 2 height 2
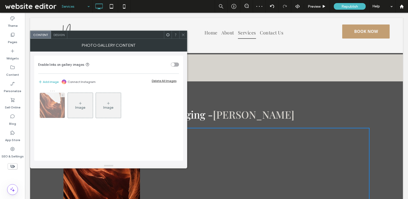
click at [62, 95] on use at bounding box center [62, 95] width 2 height 2
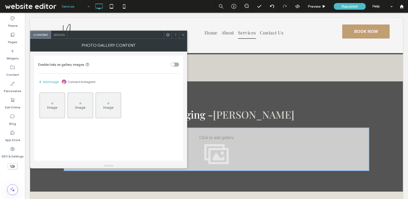
click at [54, 111] on div "Image" at bounding box center [52, 105] width 25 height 24
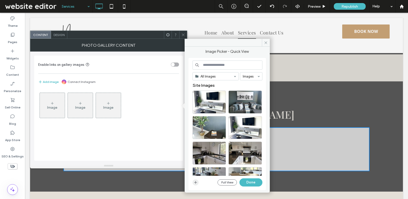
click at [195, 182] on icon "button" at bounding box center [195, 182] width 4 height 4
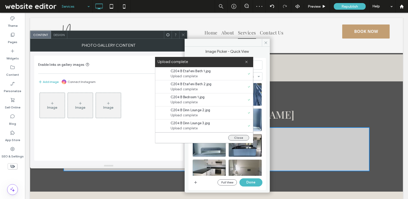
click at [240, 137] on button "Close" at bounding box center [238, 138] width 21 height 6
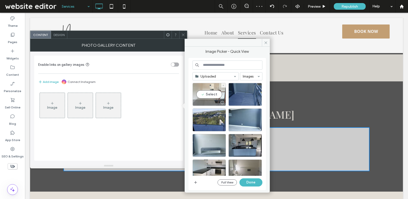
click at [208, 89] on div "Select" at bounding box center [208, 94] width 33 height 23
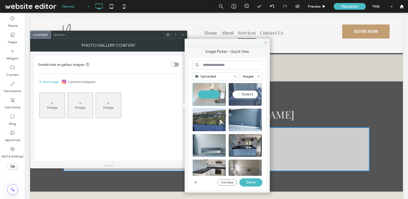
click at [238, 95] on div "Select" at bounding box center [244, 94] width 33 height 23
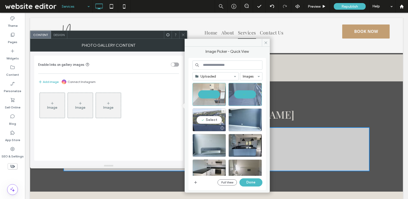
click at [211, 115] on div "Select" at bounding box center [208, 119] width 33 height 23
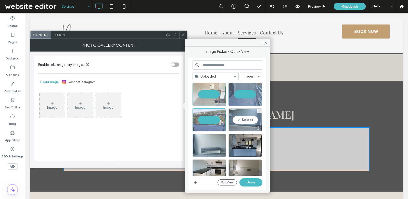
click at [243, 120] on div "Select" at bounding box center [244, 119] width 33 height 23
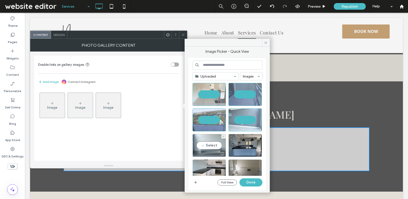
click at [210, 136] on div "Select" at bounding box center [208, 145] width 33 height 23
click at [238, 142] on div at bounding box center [244, 145] width 33 height 23
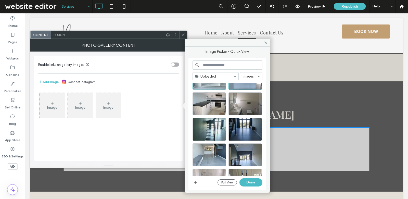
scroll to position [56, 0]
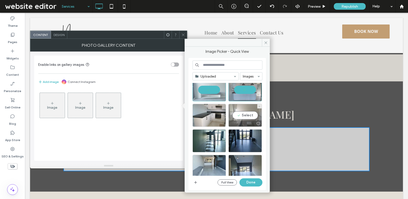
click at [243, 118] on div "Select" at bounding box center [244, 115] width 33 height 23
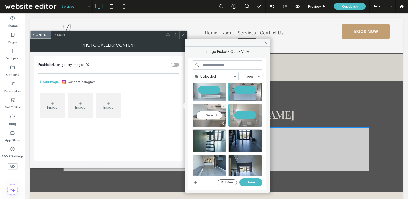
click at [214, 117] on div "Select" at bounding box center [208, 115] width 33 height 23
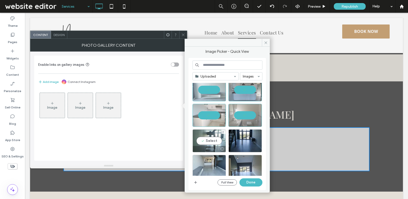
click at [216, 142] on div "Select" at bounding box center [208, 140] width 33 height 23
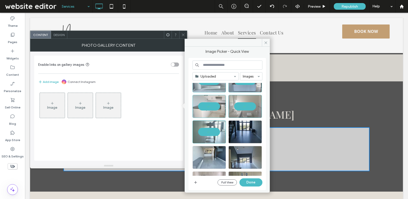
scroll to position [67, 0]
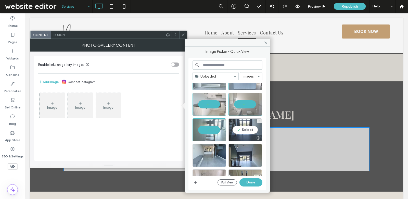
click at [255, 134] on div "Select" at bounding box center [244, 129] width 33 height 23
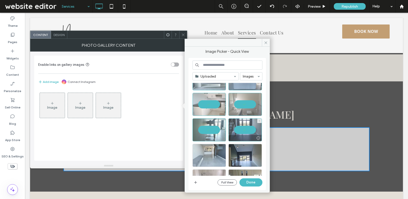
click at [220, 152] on div at bounding box center [208, 155] width 33 height 23
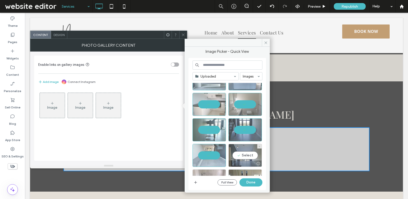
click at [244, 155] on div "Select" at bounding box center [244, 155] width 33 height 23
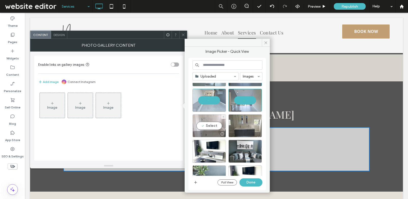
click at [214, 120] on div "Select" at bounding box center [208, 125] width 33 height 23
click at [244, 125] on div at bounding box center [244, 125] width 33 height 23
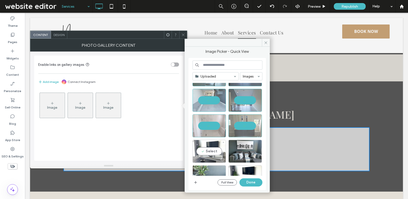
click at [214, 143] on div "Select" at bounding box center [208, 151] width 33 height 23
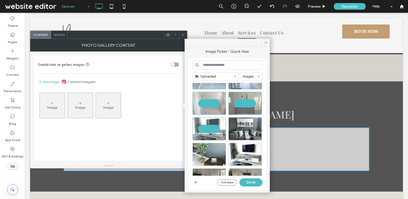
scroll to position [148, 0]
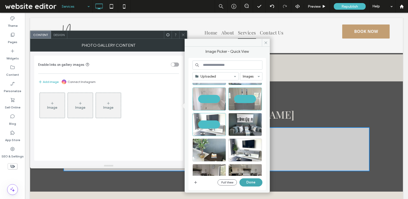
click at [248, 182] on button "Done" at bounding box center [250, 182] width 23 height 8
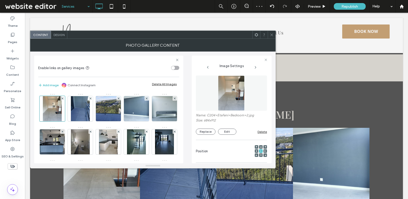
click at [60, 36] on div "Design" at bounding box center [59, 35] width 16 height 8
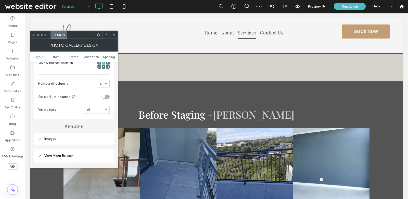
click at [78, 137] on div "Images" at bounding box center [73, 138] width 71 height 4
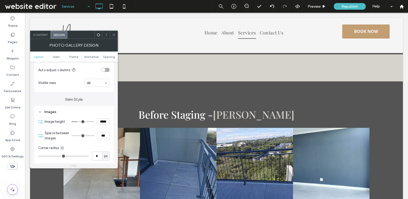
scroll to position [160, 0]
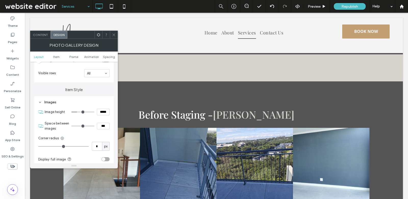
click at [79, 128] on div at bounding box center [83, 126] width 25 height 7
type input "*"
type input "***"
click at [79, 126] on input "range" at bounding box center [82, 126] width 23 height 1
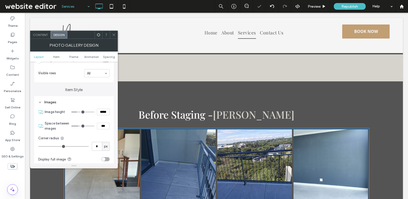
type input "*"
type input "***"
type input "**"
type input "****"
type input "**"
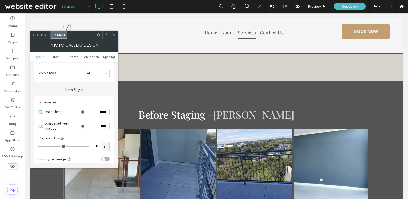
type input "****"
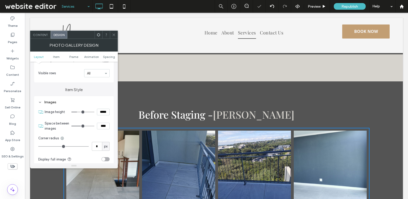
type input "**"
type input "****"
type input "**"
type input "****"
type input "**"
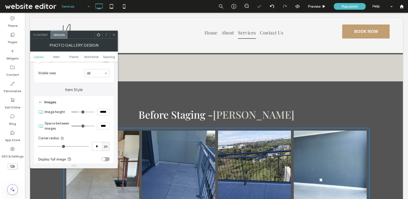
type input "****"
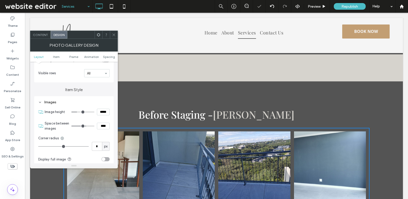
type input "**"
type input "****"
type input "**"
type input "****"
type input "**"
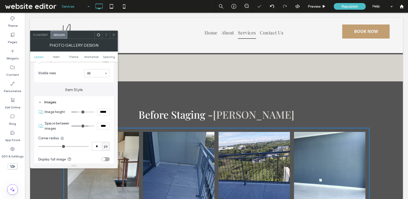
type input "****"
type input "**"
type input "****"
type input "**"
type input "****"
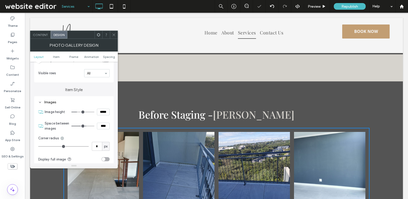
drag, startPoint x: 82, startPoint y: 123, endPoint x: 86, endPoint y: 123, distance: 3.6
type input "**"
click at [86, 126] on input "range" at bounding box center [82, 126] width 23 height 1
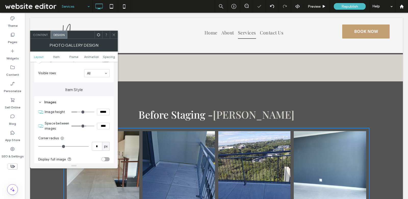
click at [116, 34] on div at bounding box center [114, 35] width 8 height 8
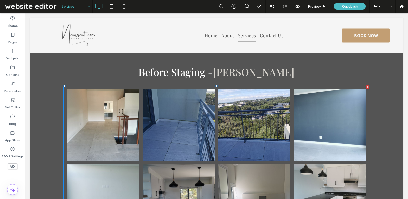
scroll to position [1591, 0]
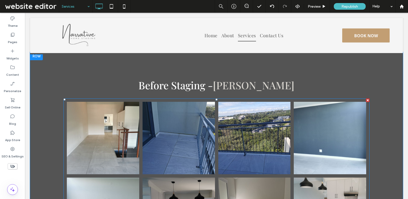
click at [117, 123] on link at bounding box center [103, 138] width 72 height 72
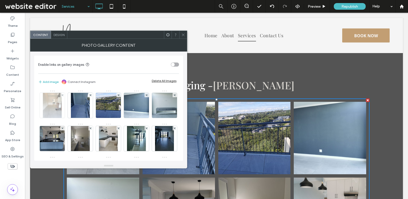
click at [56, 107] on img at bounding box center [52, 105] width 19 height 25
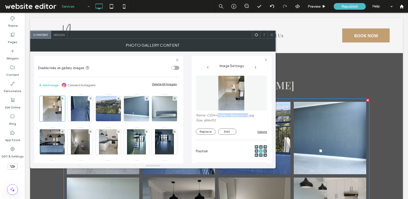
drag, startPoint x: 218, startPoint y: 115, endPoint x: 248, endPoint y: 115, distance: 30.1
click at [248, 115] on label "Name: C204+Etafeni+Bedroom+2.jpg" at bounding box center [231, 115] width 71 height 5
copy label "Etafeni+Bedroom+2"
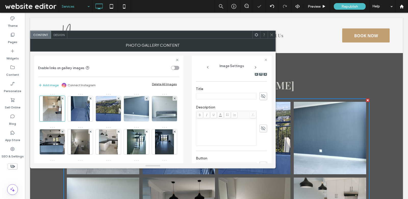
click at [261, 97] on icon at bounding box center [263, 96] width 5 height 6
click at [246, 97] on input at bounding box center [226, 96] width 61 height 7
paste input "**********"
drag, startPoint x: 210, startPoint y: 95, endPoint x: 176, endPoint y: 94, distance: 34.2
click at [176, 94] on div "**********" at bounding box center [152, 107] width 237 height 112
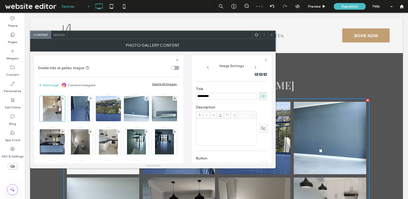
click at [213, 95] on input "*********" at bounding box center [226, 96] width 61 height 7
type input "*********"
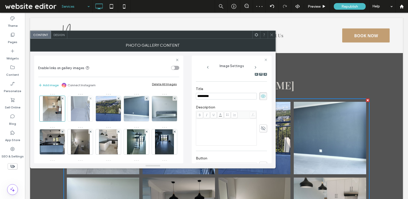
click at [82, 114] on img at bounding box center [80, 108] width 19 height 25
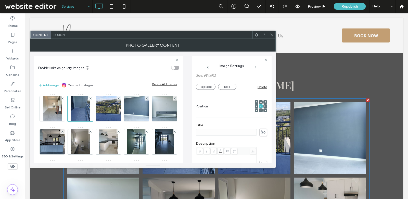
scroll to position [47, 0]
click at [261, 129] on icon at bounding box center [263, 130] width 5 height 6
click at [246, 130] on input at bounding box center [226, 130] width 61 height 7
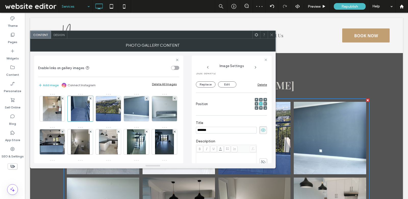
scroll to position [0, 0]
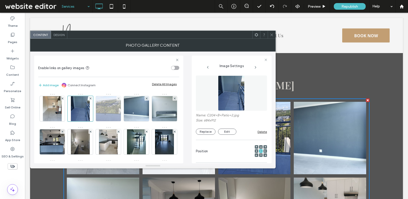
type input "*******"
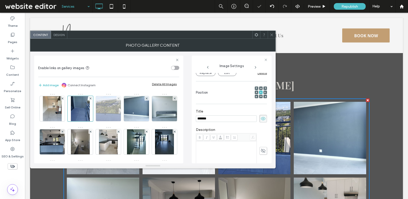
click at [118, 115] on img at bounding box center [108, 108] width 33 height 25
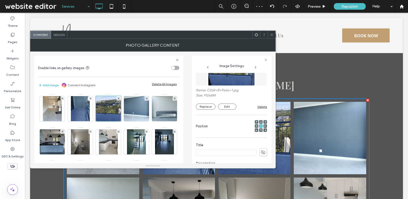
scroll to position [75, 0]
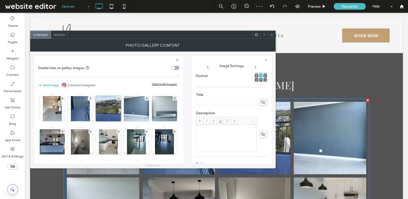
click at [261, 99] on icon at bounding box center [263, 102] width 5 height 6
click at [242, 99] on input at bounding box center [226, 102] width 61 height 7
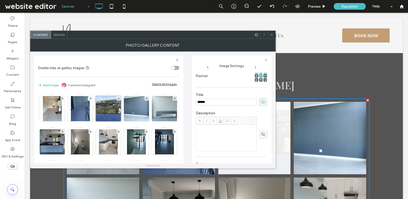
type input "*******"
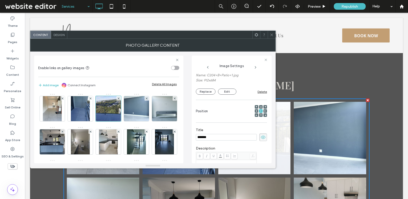
scroll to position [31, 0]
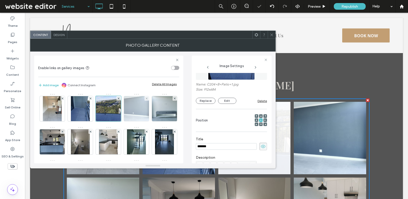
click at [134, 112] on img at bounding box center [136, 108] width 33 height 25
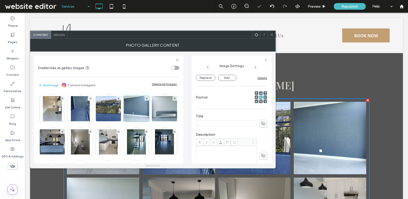
scroll to position [56, 0]
click at [261, 120] on icon at bounding box center [263, 122] width 5 height 6
click at [248, 120] on input at bounding box center [226, 121] width 61 height 7
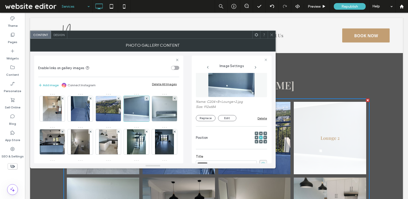
scroll to position [24, 0]
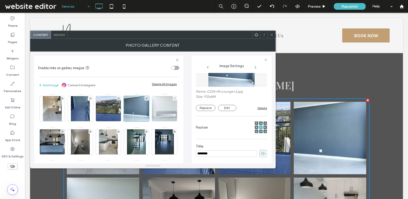
type input "********"
click at [148, 121] on img at bounding box center [164, 108] width 33 height 25
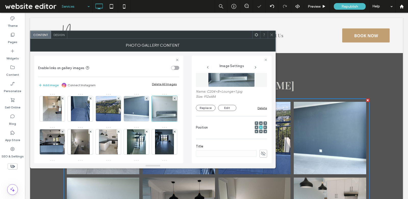
scroll to position [73, 0]
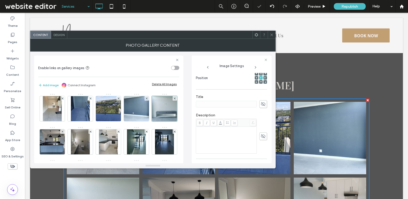
click at [261, 104] on use at bounding box center [263, 104] width 5 height 4
click at [244, 104] on input at bounding box center [226, 104] width 61 height 7
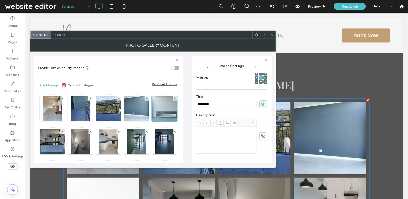
type input "********"
click at [69, 139] on img at bounding box center [52, 141] width 33 height 25
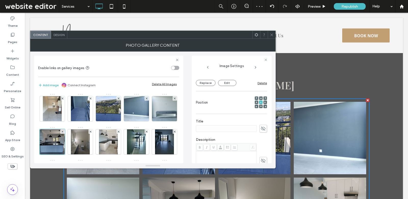
scroll to position [56, 0]
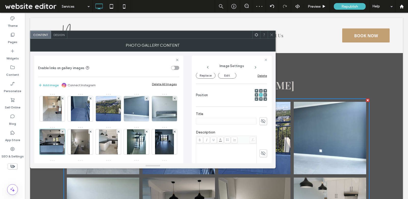
click at [261, 120] on use at bounding box center [263, 121] width 5 height 4
click at [243, 120] on input at bounding box center [226, 121] width 61 height 7
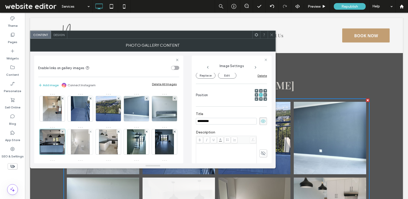
type input "*********"
click at [90, 142] on img at bounding box center [80, 141] width 19 height 25
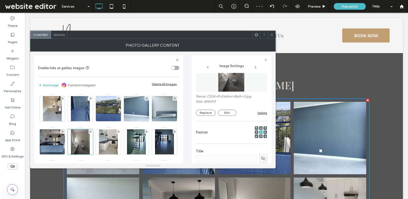
scroll to position [47, 0]
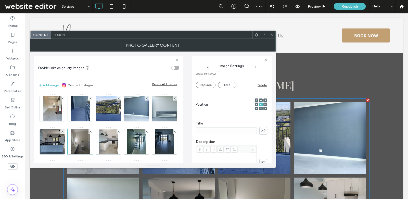
click at [259, 130] on span at bounding box center [263, 131] width 8 height 8
click at [245, 130] on input at bounding box center [226, 130] width 61 height 7
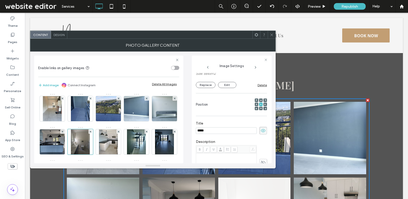
type input "******"
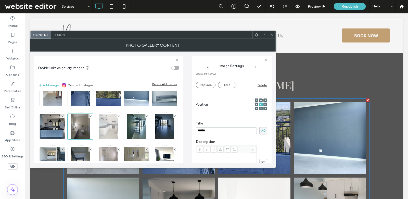
click at [118, 128] on img at bounding box center [108, 126] width 19 height 25
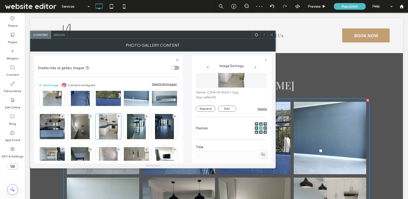
scroll to position [36, 0]
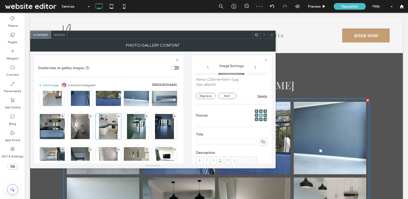
click at [261, 141] on icon at bounding box center [263, 142] width 5 height 6
click at [242, 143] on input at bounding box center [226, 141] width 61 height 7
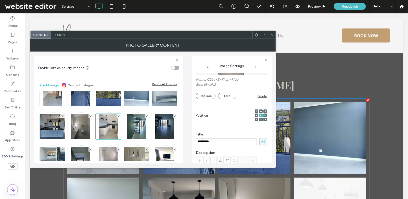
scroll to position [37, 0]
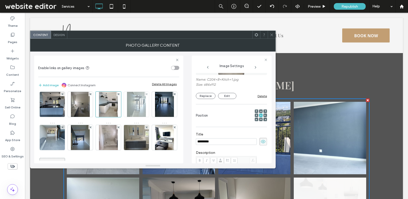
type input "*********"
click at [127, 117] on img at bounding box center [136, 104] width 19 height 25
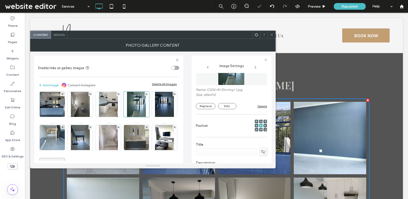
scroll to position [43, 0]
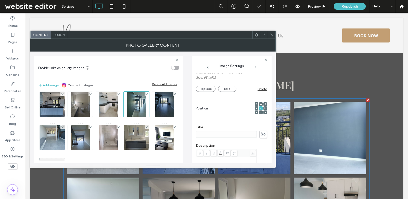
click at [240, 138] on div "Title" at bounding box center [231, 131] width 71 height 18
click at [256, 137] on div at bounding box center [231, 135] width 71 height 8
click at [243, 135] on input at bounding box center [226, 134] width 61 height 7
type input "*********"
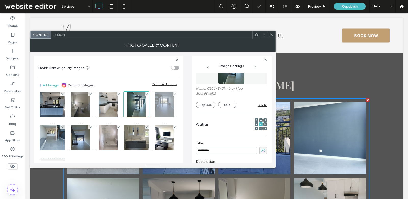
click at [155, 117] on img at bounding box center [164, 104] width 19 height 25
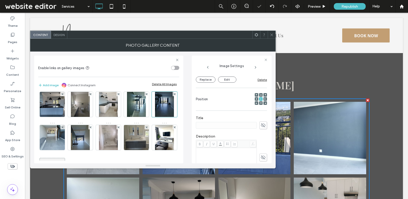
scroll to position [53, 0]
click at [262, 127] on span at bounding box center [263, 125] width 8 height 8
click at [244, 124] on input at bounding box center [226, 124] width 61 height 7
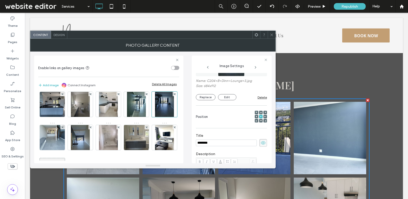
scroll to position [35, 0]
type input "**********"
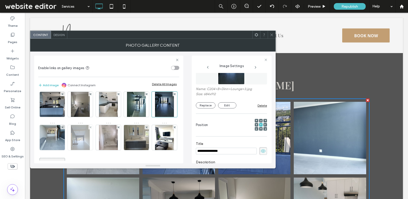
scroll to position [28, 0]
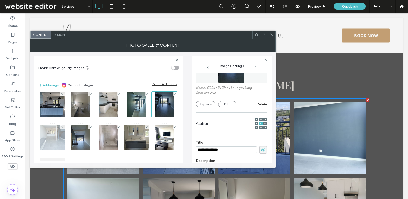
click at [69, 139] on img at bounding box center [52, 137] width 33 height 25
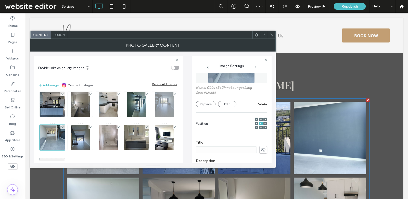
click at [155, 117] on img at bounding box center [164, 104] width 19 height 25
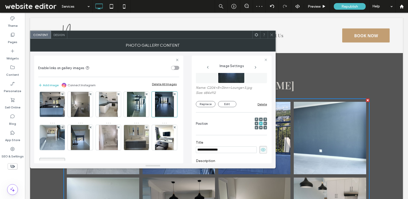
click at [217, 148] on input "**********" at bounding box center [226, 149] width 61 height 7
click at [69, 145] on img at bounding box center [52, 137] width 33 height 25
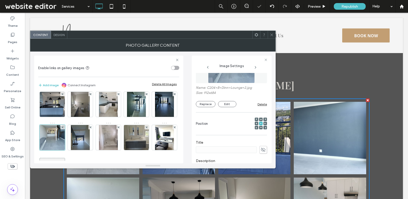
click at [263, 149] on span at bounding box center [263, 150] width 8 height 8
click at [243, 149] on input at bounding box center [226, 149] width 61 height 7
paste input "**********"
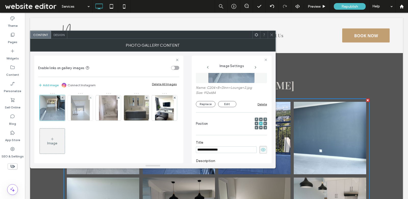
scroll to position [63, 0]
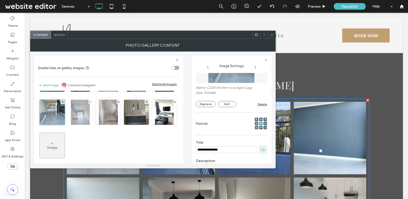
type input "**********"
click at [90, 117] on img at bounding box center [80, 112] width 19 height 25
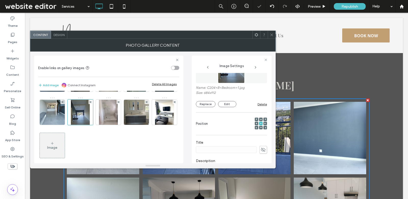
scroll to position [40, 0]
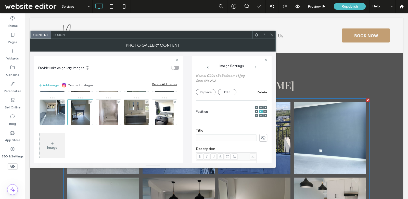
click at [261, 138] on icon at bounding box center [263, 138] width 5 height 6
click at [247, 138] on input at bounding box center [226, 137] width 61 height 7
type input "*"
type input "*********"
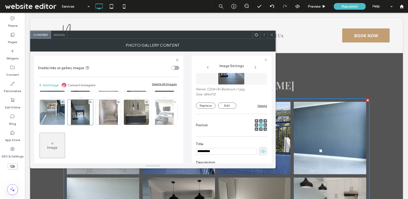
scroll to position [67, 0]
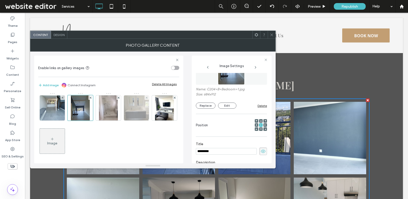
click at [120, 120] on img at bounding box center [136, 107] width 33 height 25
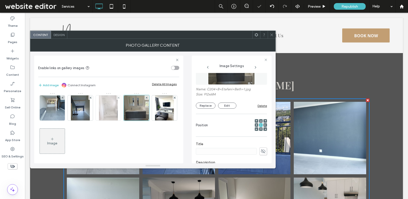
click at [99, 120] on img at bounding box center [108, 107] width 19 height 25
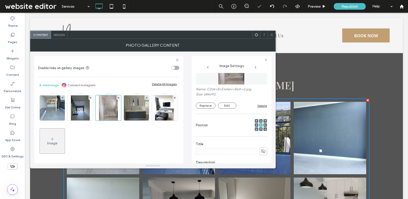
scroll to position [36, 0]
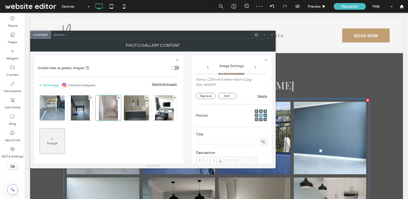
click at [261, 142] on icon at bounding box center [263, 142] width 5 height 6
click at [246, 142] on input at bounding box center [226, 141] width 61 height 7
type input "******"
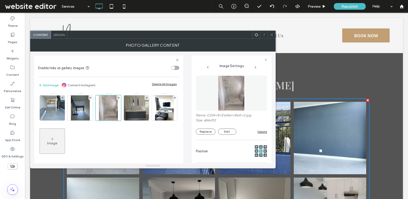
scroll to position [1, 0]
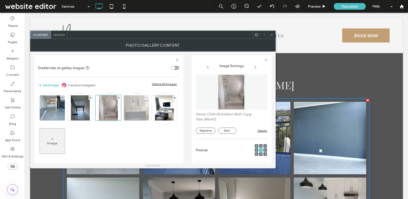
click at [120, 120] on img at bounding box center [136, 107] width 33 height 25
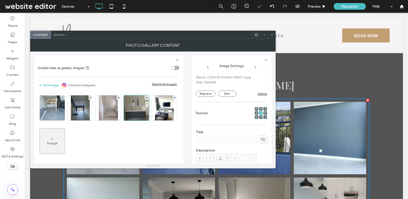
scroll to position [58, 0]
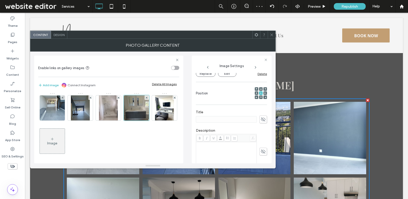
click at [261, 120] on use at bounding box center [263, 119] width 5 height 4
click at [242, 119] on input at bounding box center [226, 119] width 61 height 7
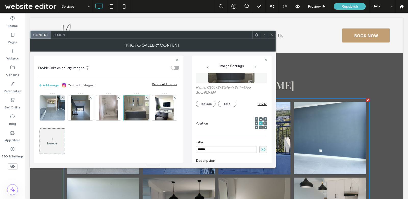
scroll to position [18, 0]
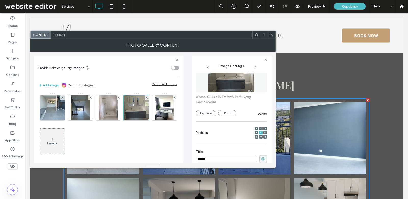
click at [203, 158] on input "******" at bounding box center [226, 159] width 61 height 7
type input "**********"
click at [99, 120] on img at bounding box center [108, 107] width 19 height 25
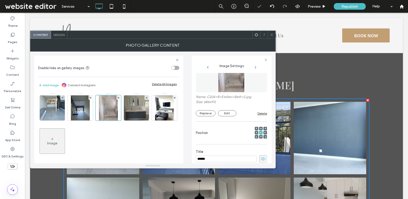
click at [204, 159] on input "******" at bounding box center [226, 159] width 61 height 7
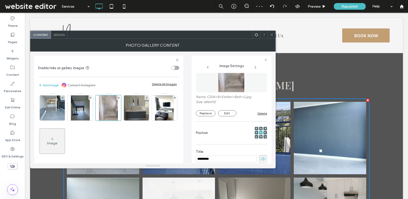
type input "**********"
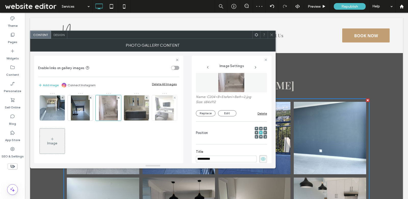
click at [155, 120] on img at bounding box center [164, 107] width 19 height 25
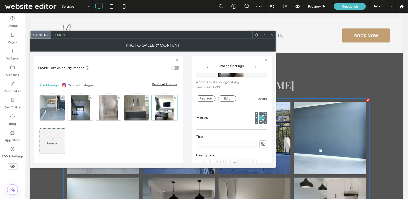
scroll to position [35, 0]
click at [263, 141] on span at bounding box center [263, 142] width 8 height 8
type input "********"
click at [60, 31] on div "Design" at bounding box center [59, 35] width 16 height 8
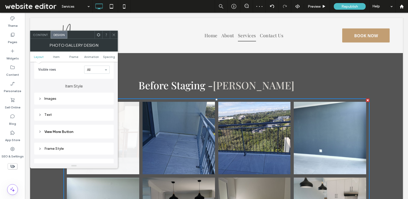
click at [92, 101] on div "Images" at bounding box center [73, 98] width 71 height 7
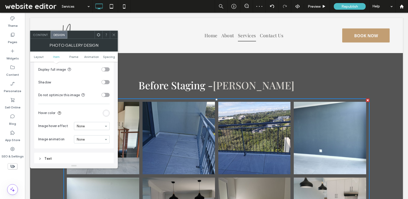
scroll to position [285, 0]
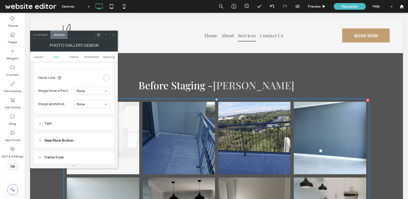
click at [103, 122] on div "Text" at bounding box center [73, 123] width 71 height 4
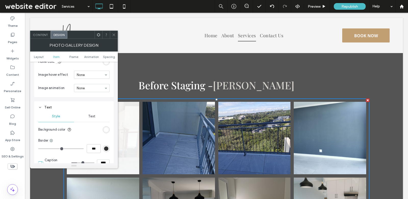
scroll to position [317, 0]
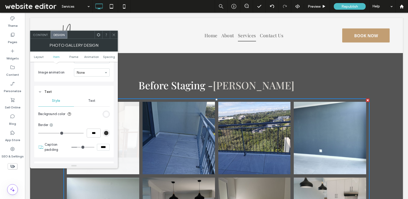
click at [94, 99] on span "Text" at bounding box center [91, 101] width 7 height 4
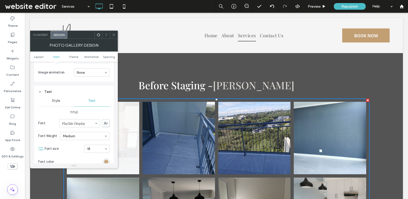
scroll to position [346, 0]
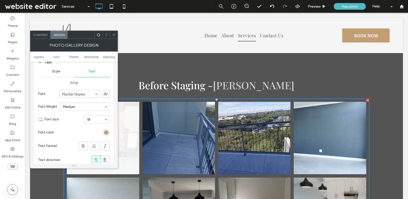
click at [106, 133] on section "Font color" at bounding box center [73, 132] width 71 height 13
click at [106, 131] on div "rgb(194, 158, 115)" at bounding box center [106, 132] width 4 height 4
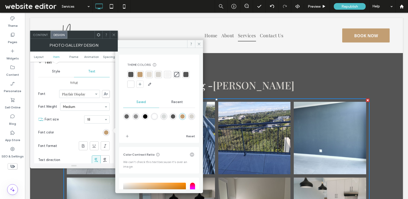
click at [132, 72] on div at bounding box center [130, 74] width 5 height 5
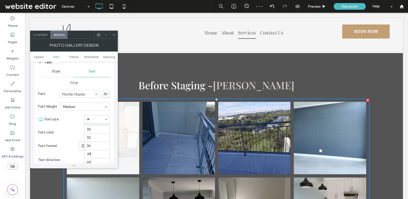
scroll to position [72, 0]
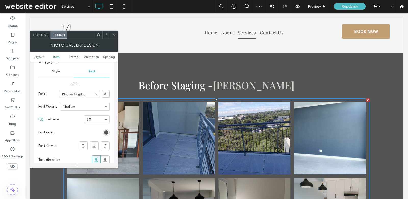
click at [111, 37] on div at bounding box center [114, 35] width 8 height 8
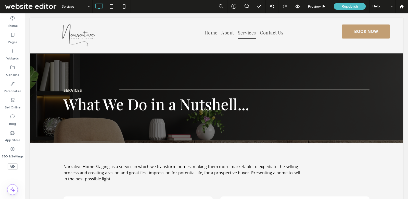
scroll to position [2, 0]
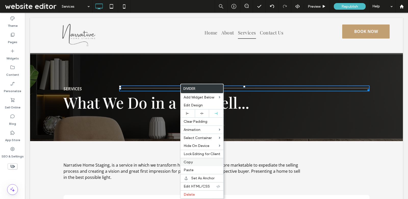
click at [188, 158] on div "Copy" at bounding box center [201, 162] width 43 height 8
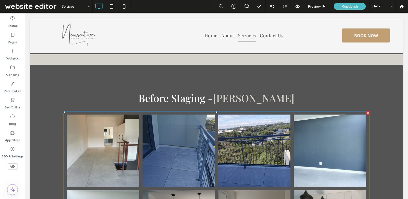
scroll to position [1583, 0]
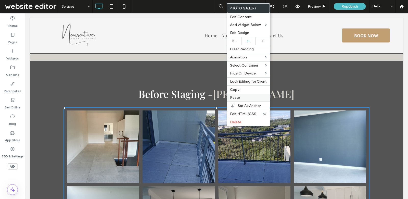
click at [238, 97] on span "Paste" at bounding box center [235, 97] width 10 height 4
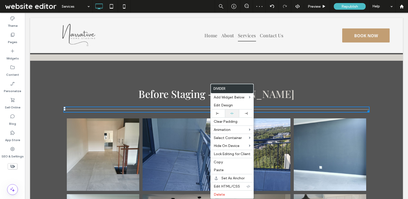
click at [228, 115] on div at bounding box center [232, 113] width 14 height 8
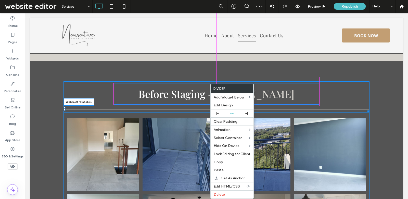
drag, startPoint x: 368, startPoint y: 104, endPoint x: 319, endPoint y: 104, distance: 49.2
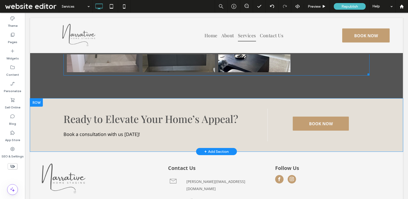
scroll to position [1924, 0]
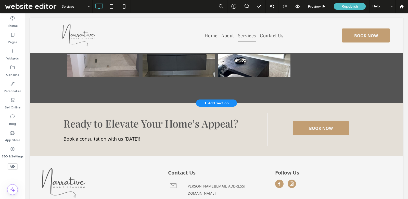
click at [224, 100] on div "+ Add Section" at bounding box center [216, 103] width 24 height 6
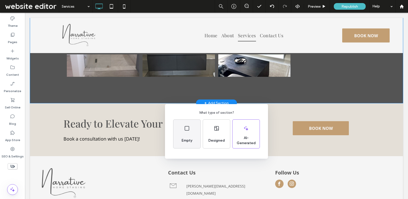
click at [196, 134] on div "Empty" at bounding box center [186, 134] width 27 height 29
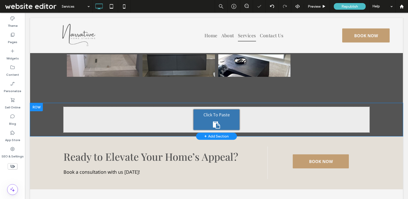
click at [46, 118] on div "Click To Paste Click To Paste Row + Add Section" at bounding box center [216, 119] width 373 height 33
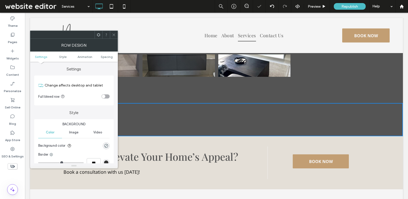
click at [106, 143] on div "rgba(0, 0, 0, 0)" at bounding box center [106, 145] width 7 height 7
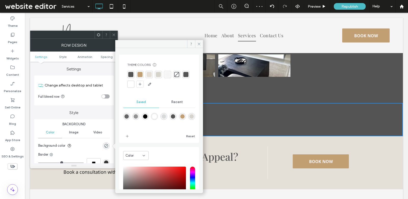
click at [150, 74] on div at bounding box center [149, 74] width 5 height 5
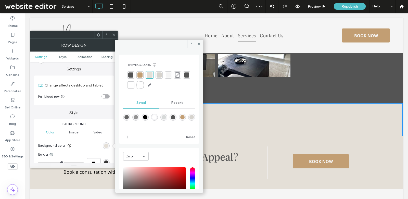
click at [116, 36] on div at bounding box center [114, 35] width 8 height 8
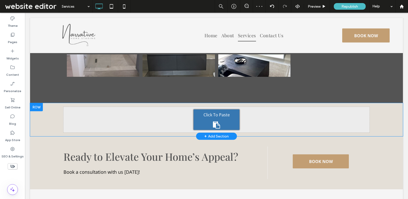
click at [49, 109] on div "Click To Paste Click To Paste Row + Add Section" at bounding box center [216, 119] width 373 height 33
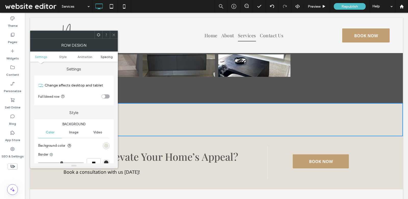
click at [109, 55] on span "Spacing" at bounding box center [107, 57] width 12 height 4
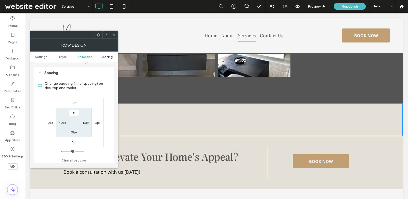
scroll to position [144, 0]
type input "**"
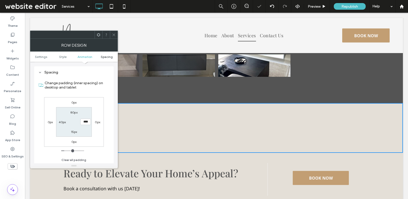
type input "**"
type input "****"
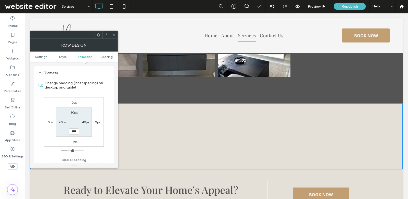
click at [115, 34] on icon at bounding box center [114, 35] width 4 height 4
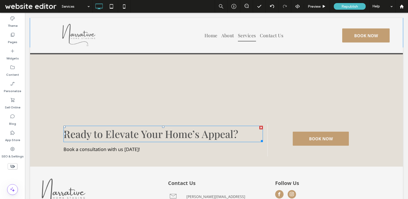
scroll to position [1974, 0]
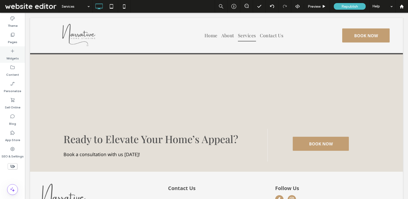
click at [13, 59] on label "Widgets" at bounding box center [12, 57] width 12 height 7
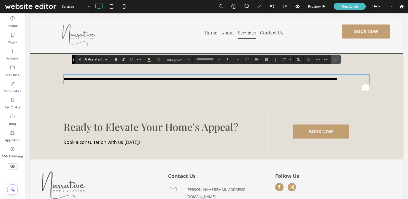
type input "*********"
type input "**"
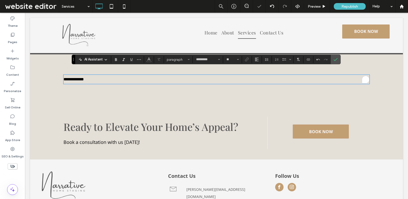
scroll to position [0, 0]
click at [175, 64] on div "AI Assistant paragraph ********* **" at bounding box center [206, 60] width 269 height 10
click at [175, 62] on button "paragraph" at bounding box center [178, 59] width 27 height 7
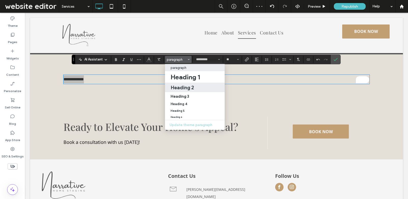
click at [193, 85] on div "Heading 2" at bounding box center [195, 87] width 48 height 6
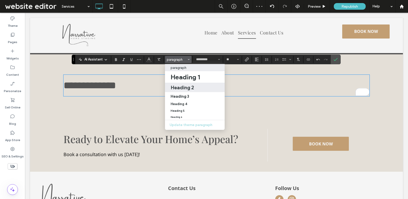
type input "**********"
type input "**"
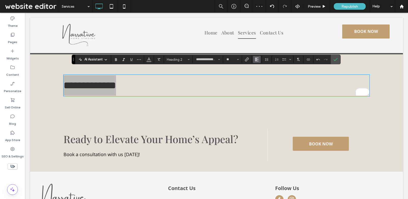
click at [255, 61] on icon "Alignment" at bounding box center [257, 59] width 4 height 4
click at [263, 74] on div "ui.textEditor.alignment.center" at bounding box center [262, 75] width 7 height 4
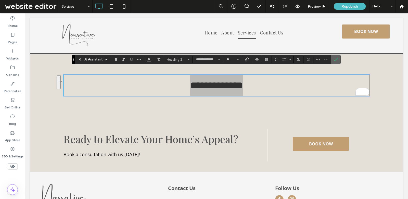
drag, startPoint x: 336, startPoint y: 58, endPoint x: 279, endPoint y: 50, distance: 57.6
click at [336, 58] on label "Confirm" at bounding box center [336, 59] width 8 height 9
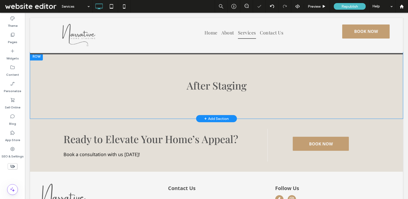
scroll to position [1834, 0]
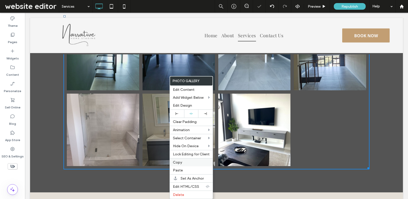
click at [188, 160] on label "Copy" at bounding box center [191, 162] width 37 height 4
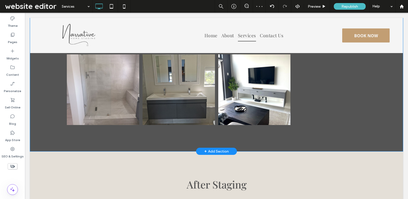
scroll to position [1926, 0]
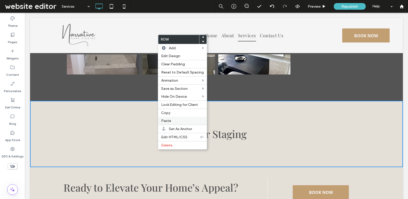
click at [171, 119] on label "Paste" at bounding box center [182, 121] width 43 height 4
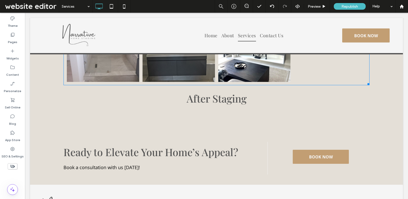
scroll to position [2184, 0]
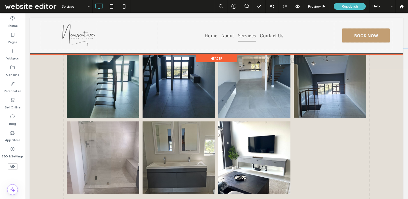
drag, startPoint x: 196, startPoint y: 172, endPoint x: 178, endPoint y: 54, distance: 119.4
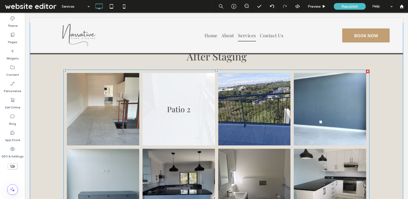
scroll to position [1936, 0]
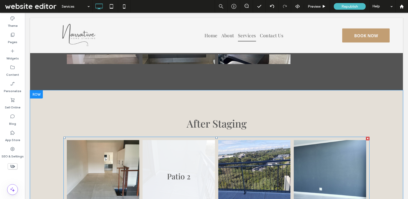
click at [201, 148] on link at bounding box center [179, 176] width 72 height 72
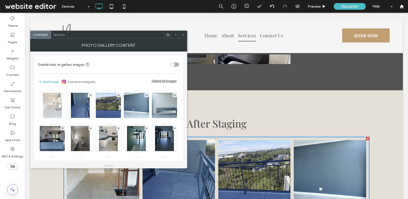
click at [62, 95] on icon at bounding box center [62, 95] width 2 height 2
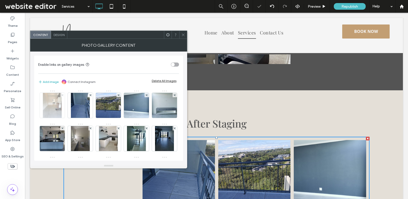
click at [62, 95] on icon at bounding box center [62, 95] width 2 height 2
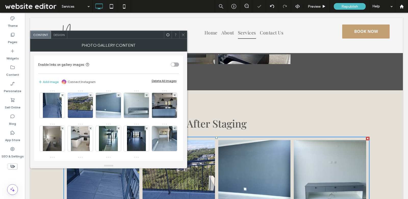
click at [62, 95] on icon at bounding box center [62, 95] width 2 height 2
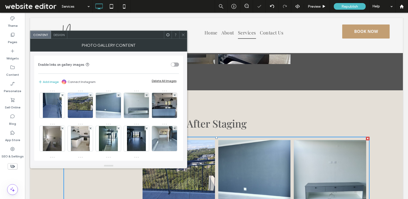
click at [62, 95] on icon at bounding box center [62, 95] width 2 height 2
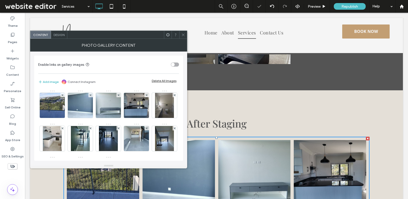
click at [62, 95] on icon at bounding box center [62, 95] width 2 height 2
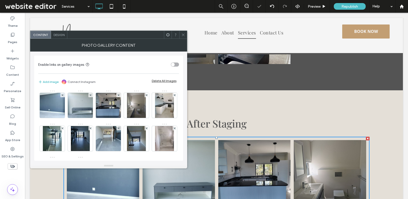
click at [62, 95] on icon at bounding box center [62, 95] width 2 height 2
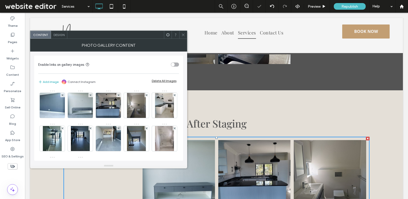
click at [89, 95] on icon at bounding box center [90, 95] width 2 height 2
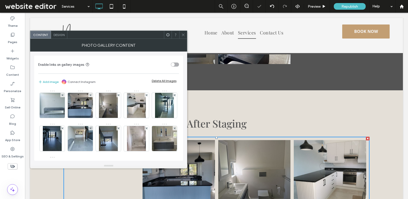
click at [62, 95] on icon at bounding box center [62, 95] width 2 height 2
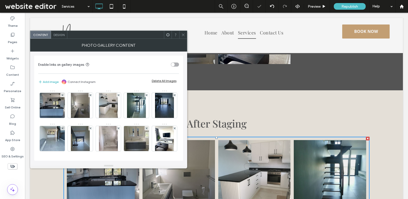
click at [62, 95] on icon at bounding box center [62, 95] width 2 height 2
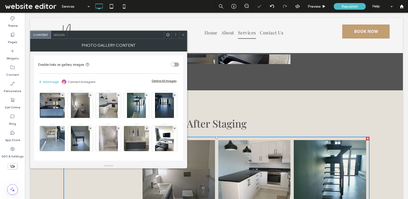
click at [62, 95] on icon at bounding box center [62, 95] width 2 height 2
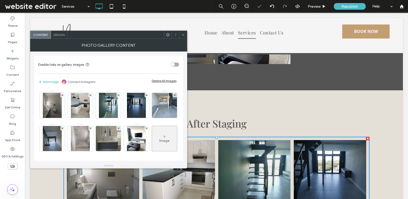
click at [62, 95] on icon at bounding box center [62, 95] width 2 height 2
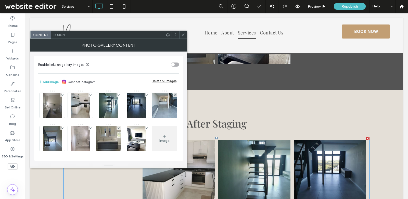
click at [62, 95] on icon at bounding box center [62, 95] width 2 height 2
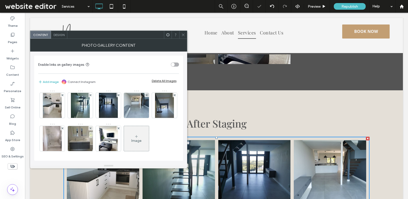
click at [62, 95] on icon at bounding box center [62, 95] width 2 height 2
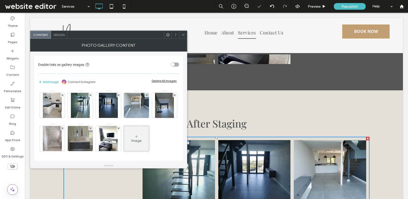
click at [62, 95] on icon at bounding box center [62, 95] width 2 height 2
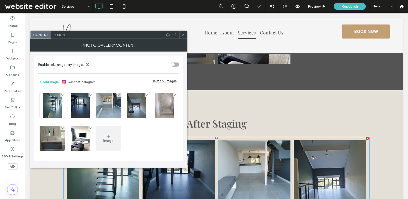
click at [62, 95] on icon at bounding box center [62, 95] width 2 height 2
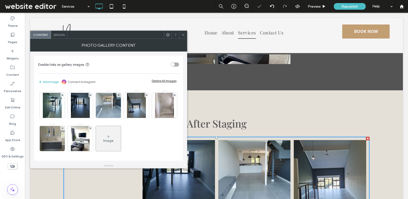
click at [62, 95] on icon at bounding box center [62, 95] width 2 height 2
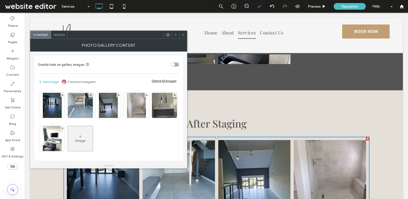
click at [62, 95] on icon at bounding box center [62, 95] width 2 height 2
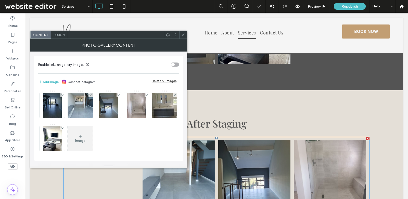
click at [62, 95] on icon at bounding box center [62, 95] width 2 height 2
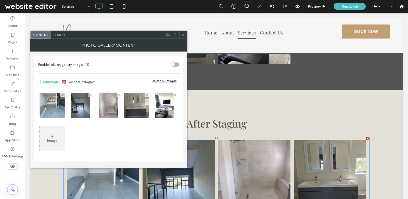
click at [62, 95] on icon at bounding box center [62, 95] width 2 height 2
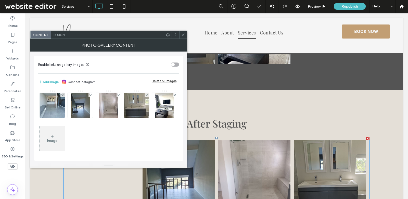
click at [62, 95] on icon at bounding box center [62, 95] width 2 height 2
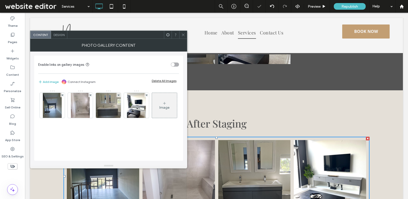
click at [62, 95] on icon at bounding box center [62, 95] width 2 height 2
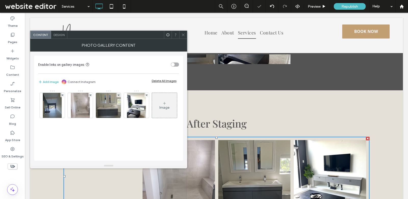
click at [62, 95] on icon at bounding box center [62, 95] width 2 height 2
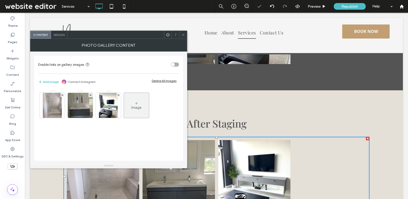
click at [62, 95] on icon at bounding box center [62, 95] width 2 height 2
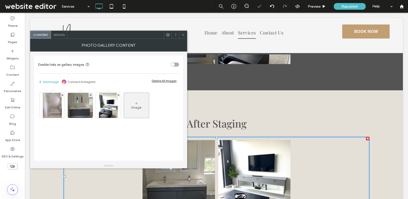
click at [62, 95] on icon at bounding box center [62, 95] width 2 height 2
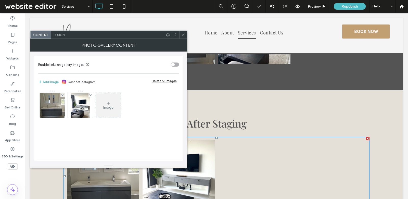
click at [62, 95] on icon at bounding box center [62, 95] width 2 height 2
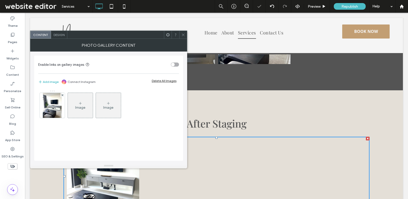
click at [62, 95] on icon at bounding box center [62, 95] width 2 height 2
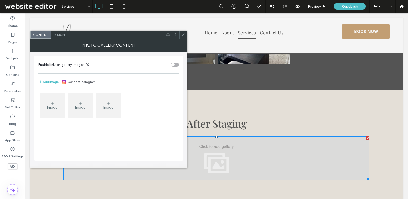
click at [55, 107] on div "Image" at bounding box center [52, 107] width 10 height 4
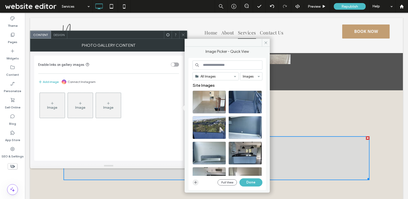
click at [194, 180] on icon "button" at bounding box center [195, 182] width 4 height 4
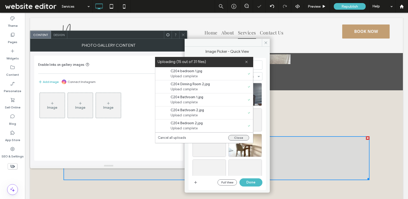
click at [237, 138] on button "Close" at bounding box center [238, 138] width 21 height 6
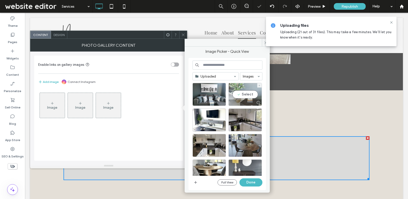
click at [239, 93] on div "Select" at bounding box center [244, 94] width 33 height 23
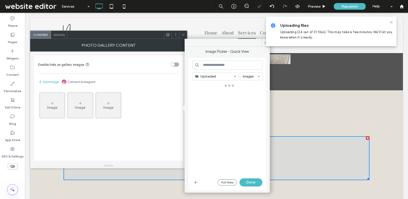
click at [239, 107] on div at bounding box center [229, 129] width 74 height 93
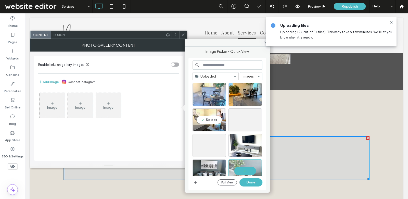
click at [213, 96] on div at bounding box center [208, 94] width 33 height 23
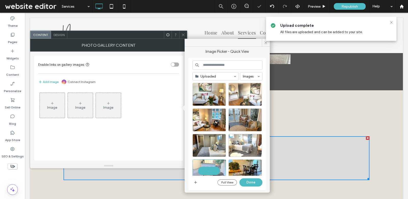
click at [244, 96] on div at bounding box center [244, 94] width 33 height 23
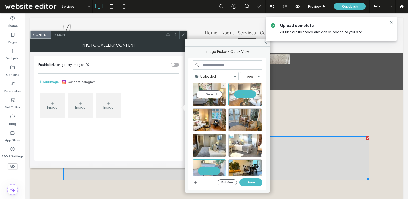
click at [204, 102] on div at bounding box center [209, 102] width 33 height 6
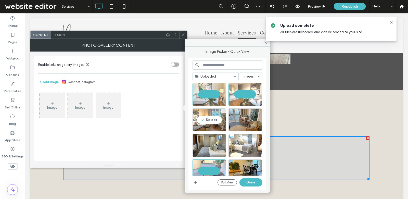
click at [211, 124] on div "Select" at bounding box center [208, 119] width 33 height 23
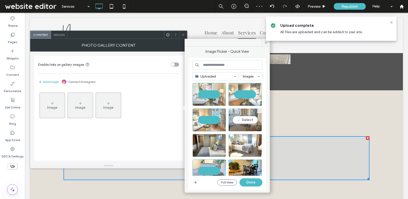
click at [238, 124] on div "Select" at bounding box center [244, 119] width 33 height 23
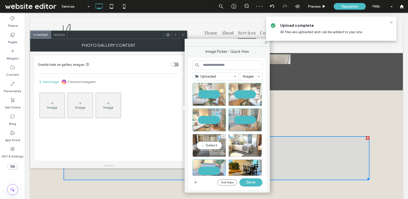
click at [203, 138] on div "Select" at bounding box center [208, 145] width 33 height 23
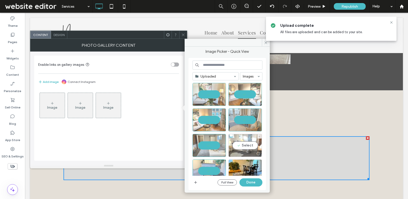
click at [243, 144] on div "Select" at bounding box center [244, 145] width 33 height 23
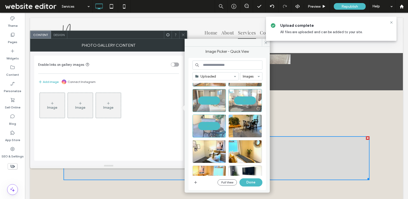
scroll to position [61, 0]
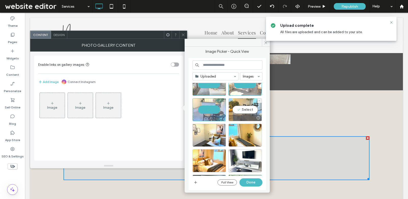
click at [243, 106] on div "Select" at bounding box center [244, 109] width 33 height 23
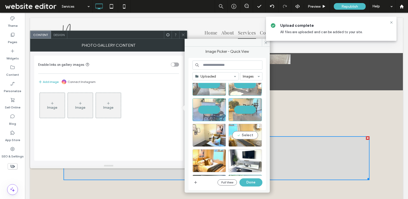
click at [245, 134] on div "Select" at bounding box center [244, 135] width 33 height 23
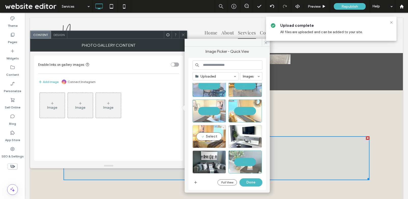
click at [211, 129] on div "Select" at bounding box center [208, 136] width 33 height 23
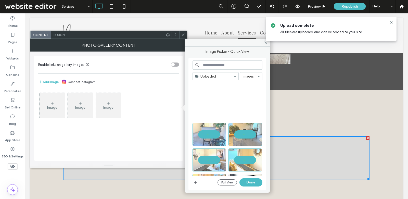
scroll to position [0, 0]
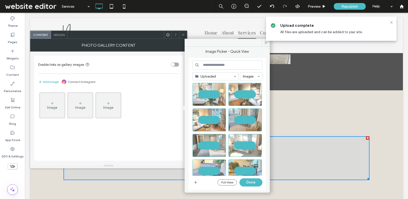
click at [389, 21] on div at bounding box center [391, 22] width 6 height 4
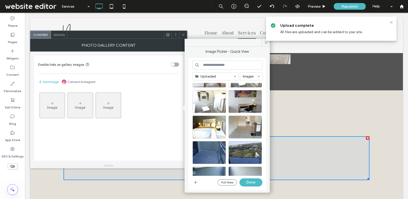
scroll to position [332, 0]
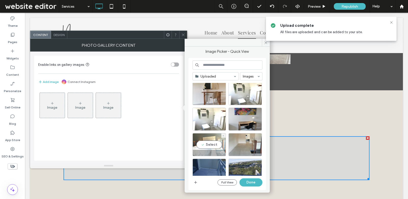
click at [216, 143] on div "Select" at bounding box center [208, 144] width 33 height 23
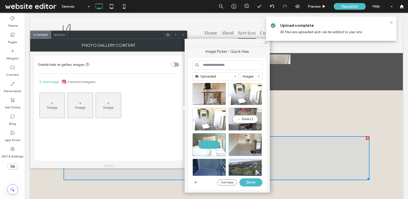
click at [236, 128] on div at bounding box center [245, 127] width 33 height 6
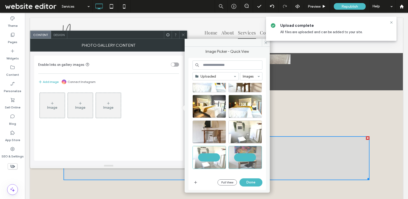
scroll to position [283, 0]
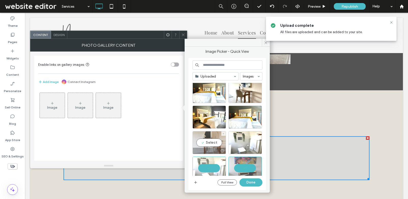
click at [215, 133] on div "Select" at bounding box center [208, 142] width 33 height 23
click at [229, 134] on div at bounding box center [244, 142] width 33 height 23
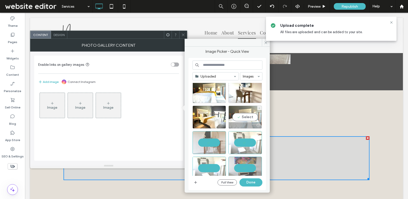
click at [233, 119] on div "Select" at bounding box center [244, 117] width 33 height 23
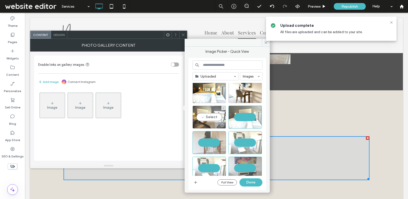
click at [208, 118] on div "Select" at bounding box center [208, 117] width 33 height 23
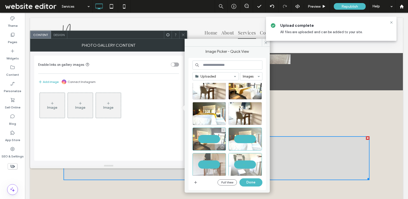
click at [208, 118] on div at bounding box center [208, 113] width 33 height 23
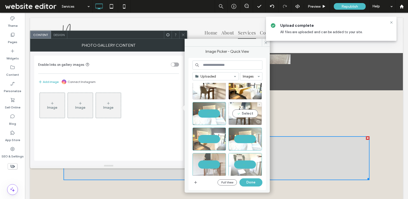
drag, startPoint x: 208, startPoint y: 118, endPoint x: 230, endPoint y: 118, distance: 21.9
click at [236, 119] on div at bounding box center [245, 122] width 33 height 6
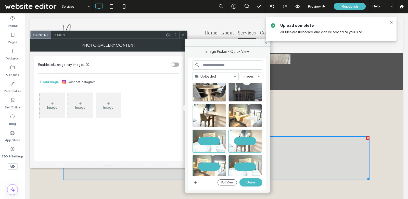
scroll to position [228, 0]
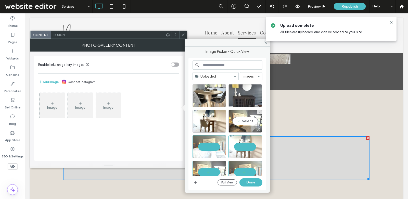
click at [238, 120] on div "Select" at bounding box center [244, 121] width 33 height 23
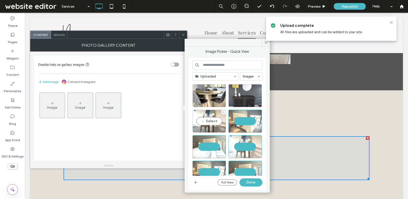
click at [211, 120] on div "Select" at bounding box center [208, 121] width 33 height 23
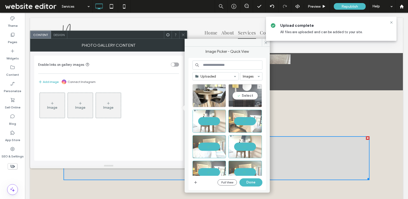
click at [243, 101] on div at bounding box center [245, 104] width 33 height 6
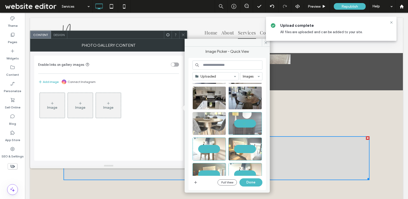
scroll to position [187, 0]
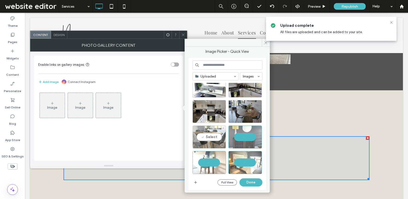
click at [219, 125] on div "Select" at bounding box center [208, 136] width 33 height 23
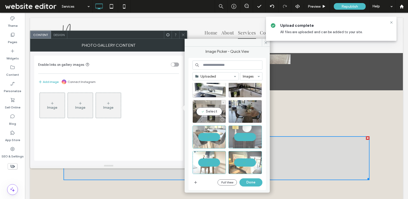
click at [218, 115] on div "Select" at bounding box center [208, 111] width 33 height 23
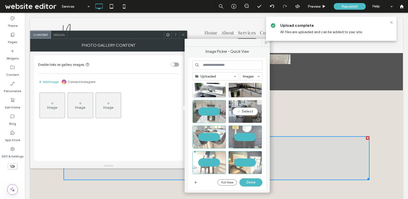
click at [250, 112] on div "Select" at bounding box center [244, 111] width 33 height 23
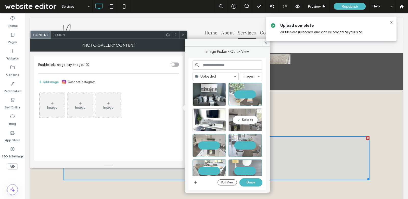
click at [250, 116] on div "Select" at bounding box center [244, 119] width 33 height 23
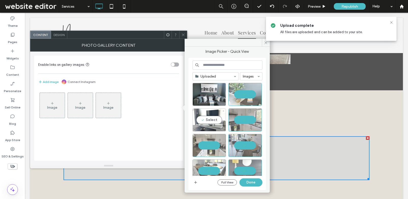
click at [214, 117] on div "Select" at bounding box center [208, 119] width 33 height 23
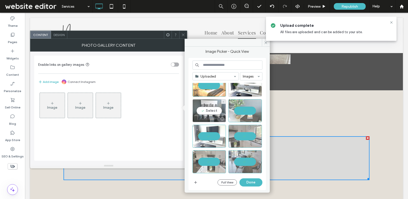
click at [213, 114] on div "Select" at bounding box center [208, 110] width 33 height 23
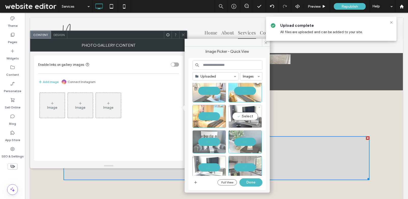
click at [239, 114] on div "Select" at bounding box center [244, 116] width 33 height 23
click at [240, 114] on div at bounding box center [244, 116] width 33 height 23
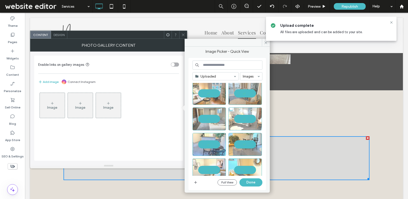
scroll to position [0, 0]
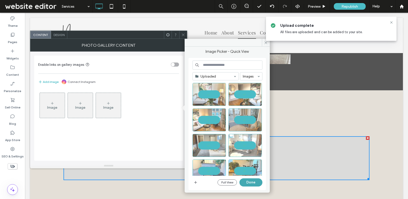
click at [251, 185] on button "Done" at bounding box center [250, 182] width 23 height 8
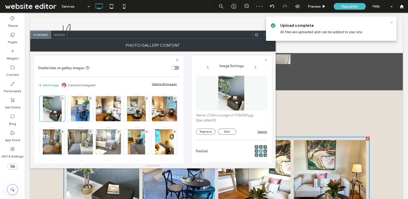
click at [390, 23] on use at bounding box center [391, 22] width 2 height 2
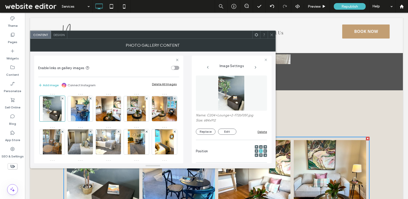
click at [272, 33] on icon at bounding box center [272, 35] width 4 height 4
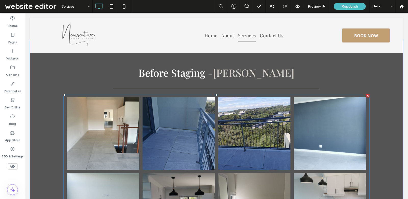
scroll to position [1524, 0]
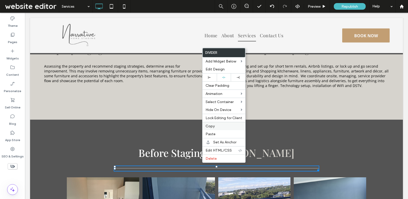
click at [227, 125] on label "Copy" at bounding box center [223, 126] width 37 height 4
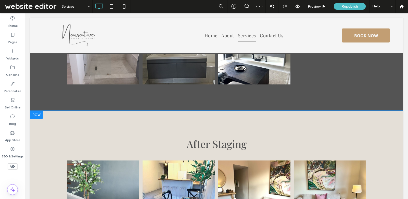
scroll to position [1977, 0]
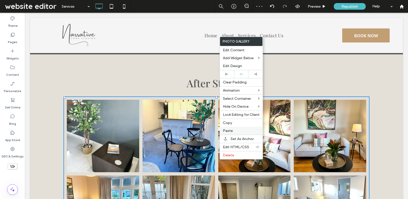
click at [239, 130] on label "Paste" at bounding box center [241, 130] width 37 height 4
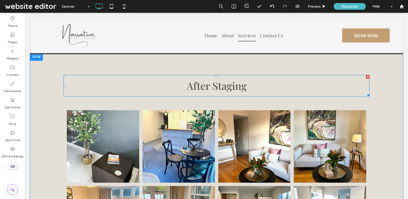
scroll to position [1944, 0]
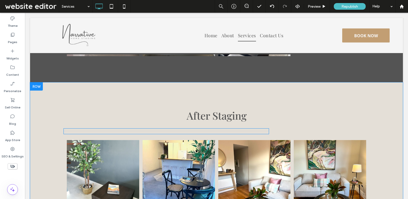
click at [211, 128] on div at bounding box center [165, 131] width 205 height 6
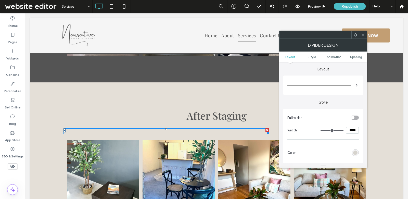
click at [355, 152] on div "rgb(214, 211, 205)" at bounding box center [355, 152] width 4 height 4
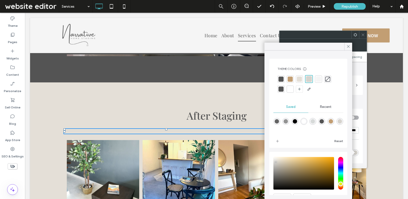
click at [293, 78] on div at bounding box center [290, 78] width 5 height 5
click at [276, 79] on div "Theme Colors Save time with Theme Colors Create a color palette to instantly ad…" at bounding box center [308, 80] width 70 height 34
click at [279, 79] on div at bounding box center [280, 78] width 5 height 5
click at [350, 47] on icon at bounding box center [348, 46] width 5 height 5
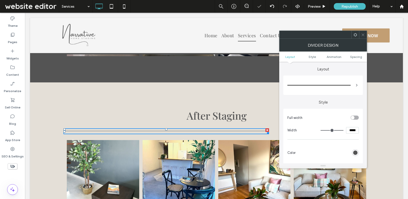
click at [355, 35] on use at bounding box center [355, 34] width 3 height 3
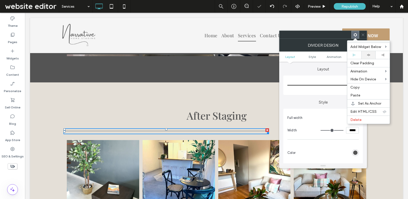
click at [368, 54] on use at bounding box center [368, 55] width 3 height 2
click at [362, 33] on icon at bounding box center [363, 35] width 4 height 4
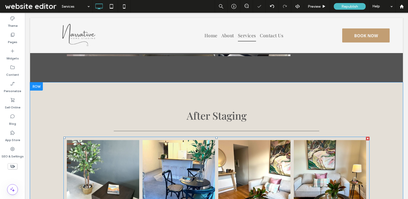
scroll to position [2020, 0]
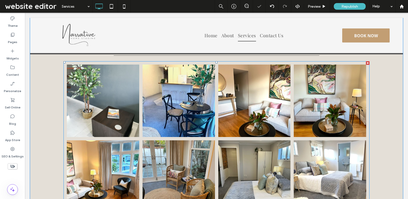
click at [151, 97] on link at bounding box center [179, 100] width 72 height 72
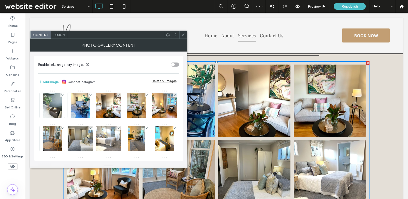
click at [34, 108] on div "Enable links on gallery images Add image Connect Instagram Delete All Images Im…" at bounding box center [108, 107] width 157 height 112
click at [56, 103] on img at bounding box center [52, 105] width 19 height 25
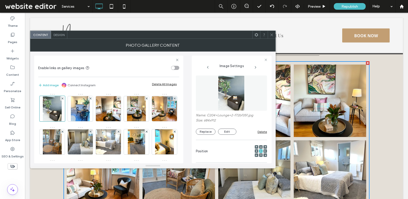
scroll to position [47, 0]
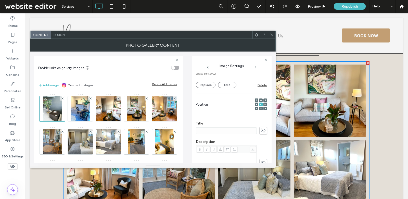
click at [261, 130] on icon at bounding box center [263, 131] width 5 height 6
click at [235, 130] on input at bounding box center [226, 130] width 61 height 7
type input "********"
click at [87, 108] on img at bounding box center [80, 108] width 19 height 25
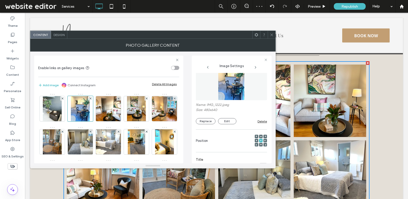
scroll to position [9, 0]
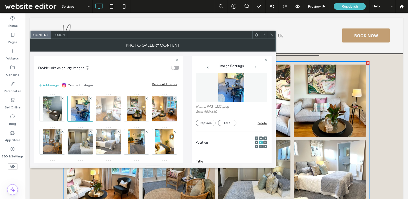
click at [114, 110] on img at bounding box center [108, 108] width 33 height 25
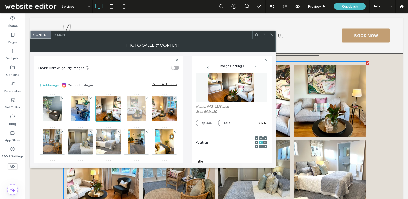
click at [141, 109] on img at bounding box center [136, 108] width 19 height 25
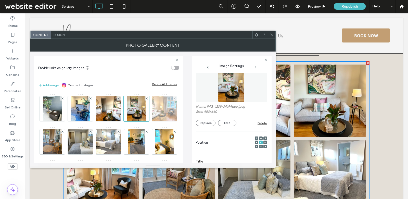
click at [148, 121] on img at bounding box center [164, 108] width 33 height 25
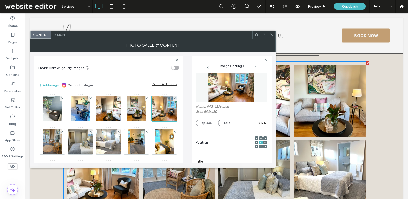
scroll to position [53, 0]
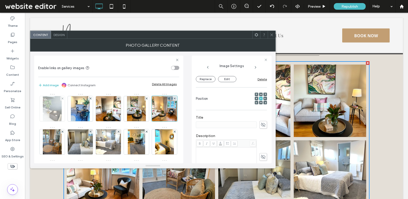
click at [57, 109] on img at bounding box center [52, 108] width 19 height 25
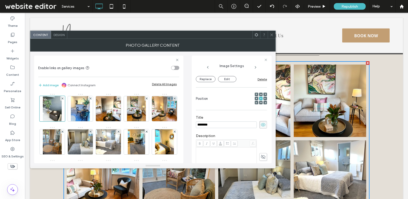
click at [261, 124] on use at bounding box center [263, 124] width 5 height 3
click at [72, 114] on img at bounding box center [80, 108] width 19 height 25
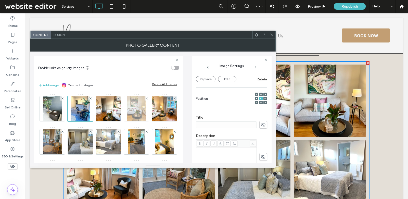
click at [141, 108] on img at bounding box center [136, 108] width 19 height 25
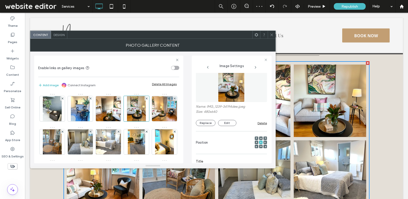
scroll to position [9, 0]
click at [148, 121] on img at bounding box center [164, 108] width 33 height 25
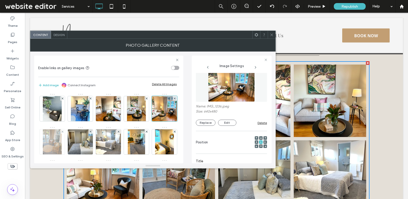
click at [62, 137] on img at bounding box center [52, 141] width 19 height 25
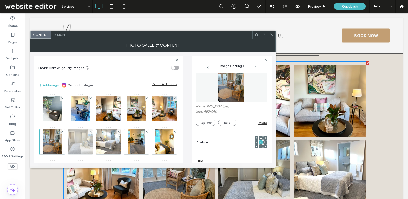
click at [97, 141] on img at bounding box center [80, 141] width 33 height 25
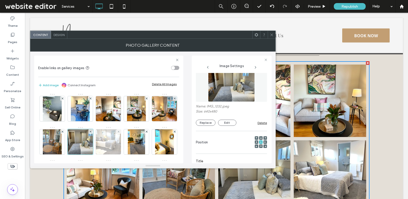
click at [125, 142] on img at bounding box center [108, 141] width 33 height 25
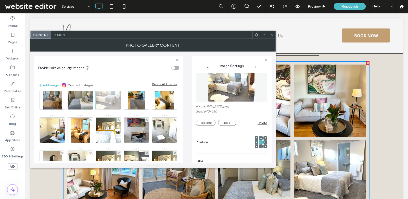
scroll to position [47, 0]
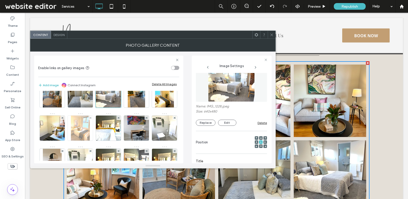
click at [90, 130] on img at bounding box center [80, 127] width 19 height 25
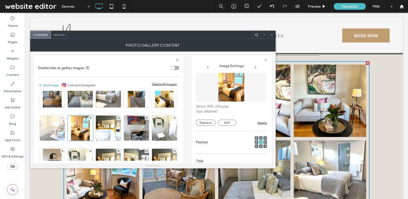
click at [69, 124] on img at bounding box center [52, 127] width 33 height 25
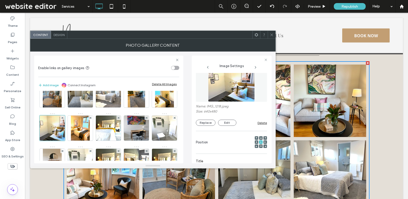
click at [94, 123] on div "Image" at bounding box center [108, 162] width 140 height 232
click at [155, 107] on img at bounding box center [164, 94] width 19 height 25
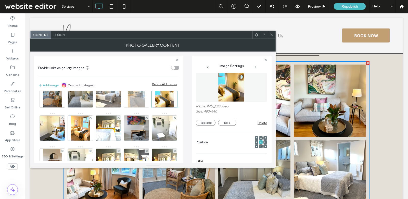
click at [128, 107] on img at bounding box center [136, 94] width 17 height 25
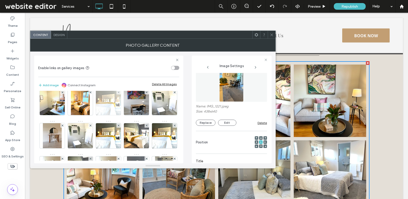
scroll to position [76, 0]
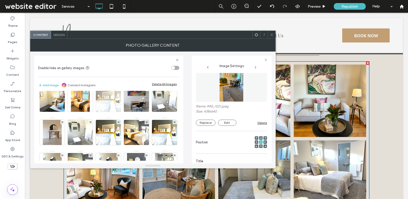
click at [92, 112] on img at bounding box center [108, 99] width 33 height 25
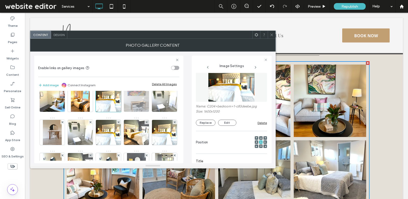
click at [123, 112] on img at bounding box center [136, 99] width 27 height 25
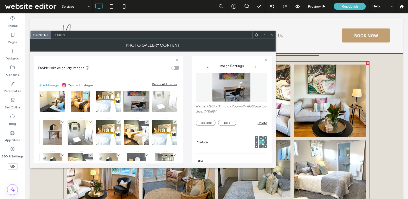
click at [148, 112] on img at bounding box center [164, 99] width 33 height 25
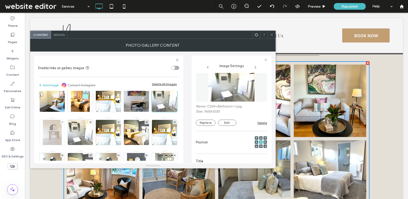
click at [62, 137] on img at bounding box center [52, 132] width 19 height 25
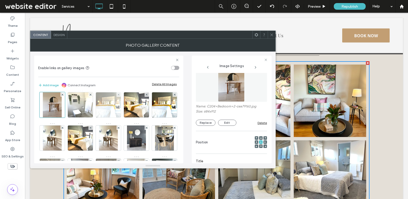
scroll to position [110, 0]
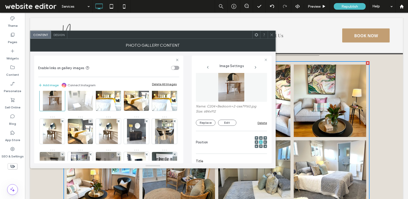
click at [64, 111] on img at bounding box center [80, 98] width 33 height 25
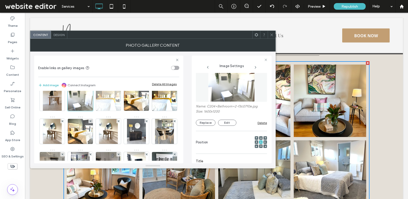
click at [92, 111] on img at bounding box center [108, 98] width 33 height 25
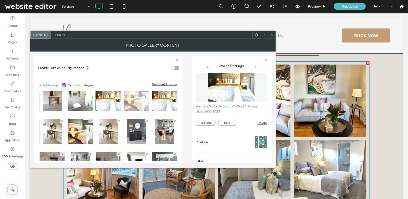
click at [120, 111] on img at bounding box center [136, 98] width 33 height 25
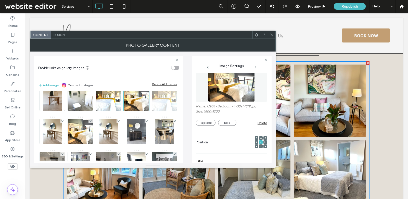
click at [148, 111] on img at bounding box center [164, 98] width 33 height 25
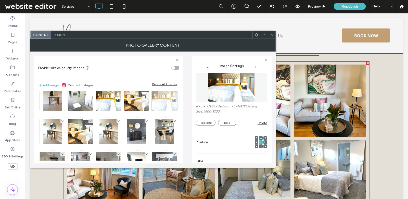
scroll to position [149, 0]
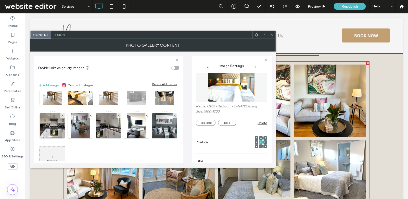
click at [137, 105] on img at bounding box center [136, 92] width 19 height 25
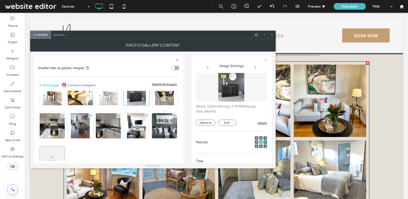
click at [102, 105] on img at bounding box center [108, 92] width 19 height 25
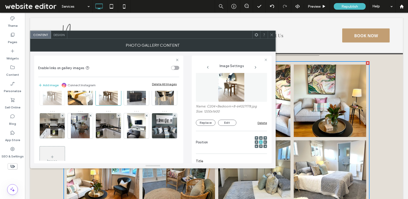
click at [62, 105] on div at bounding box center [52, 92] width 25 height 25
click at [36, 130] on div "Enable links on gallery images Add image Connect Instagram Delete All Images Im…" at bounding box center [108, 110] width 149 height 108
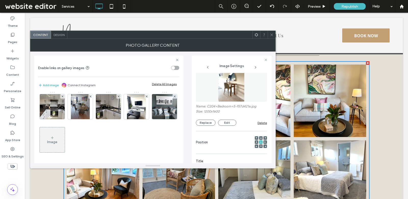
click at [155, 86] on img at bounding box center [164, 73] width 19 height 25
click at [94, 123] on div "Image" at bounding box center [108, 42] width 140 height 232
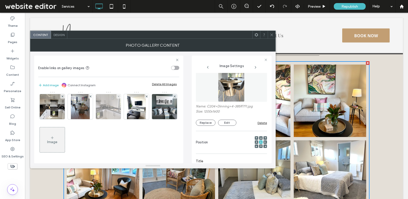
click at [125, 119] on img at bounding box center [108, 106] width 33 height 25
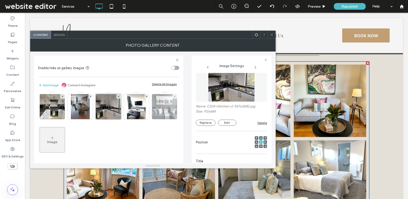
scroll to position [199, 0]
click at [148, 119] on img at bounding box center [164, 106] width 33 height 25
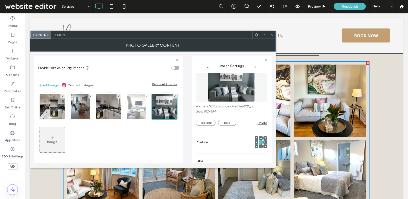
click at [124, 119] on div at bounding box center [136, 106] width 25 height 25
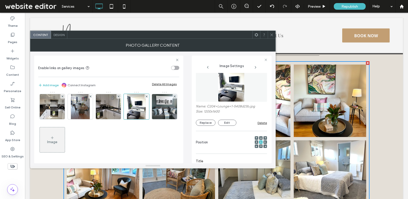
click at [271, 32] on span at bounding box center [272, 35] width 4 height 8
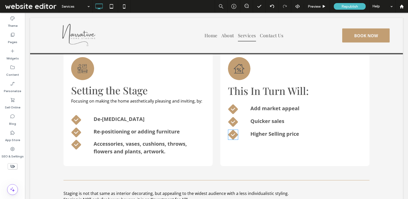
scroll to position [0, 0]
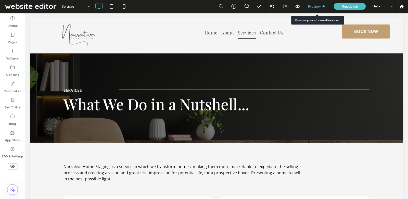
click at [314, 9] on div "Preview" at bounding box center [317, 6] width 26 height 13
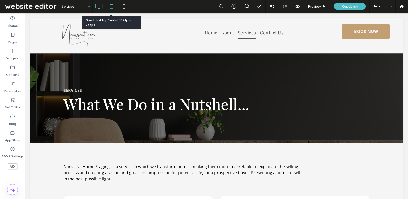
click at [111, 2] on icon at bounding box center [111, 6] width 10 height 10
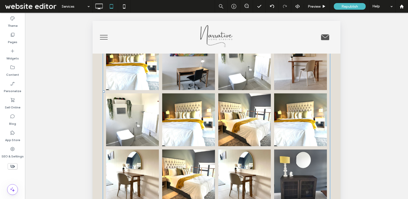
scroll to position [2300, 0]
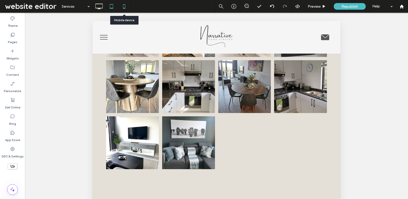
click at [123, 1] on icon at bounding box center [124, 6] width 10 height 10
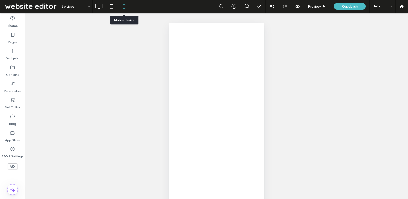
scroll to position [0, 0]
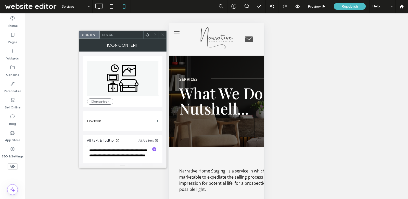
click at [105, 33] on span "Design" at bounding box center [107, 35] width 11 height 4
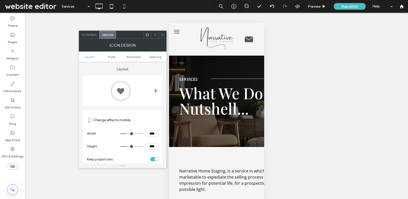
click at [162, 36] on span at bounding box center [163, 35] width 4 height 8
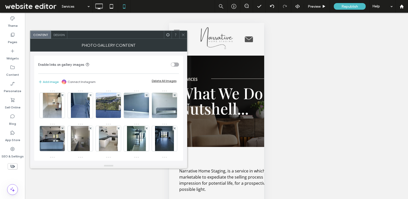
click at [59, 34] on span "Design" at bounding box center [59, 35] width 11 height 4
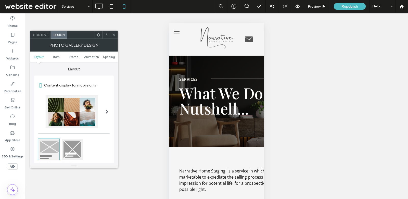
scroll to position [34, 0]
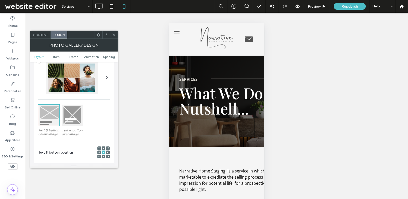
click at [70, 123] on div at bounding box center [72, 115] width 21 height 21
click at [47, 118] on div at bounding box center [48, 115] width 21 height 21
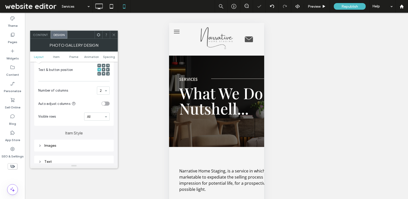
scroll to position [144, 0]
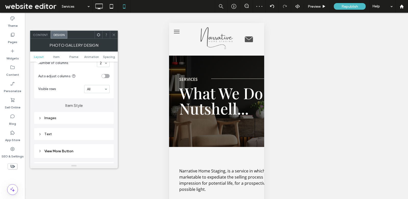
click at [71, 118] on div "Images" at bounding box center [73, 118] width 71 height 4
type input "*"
type input "***"
type input "*"
click at [80, 142] on input "range" at bounding box center [82, 141] width 23 height 1
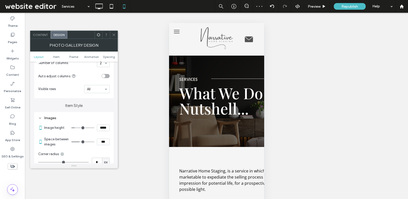
click at [114, 35] on icon at bounding box center [114, 35] width 4 height 4
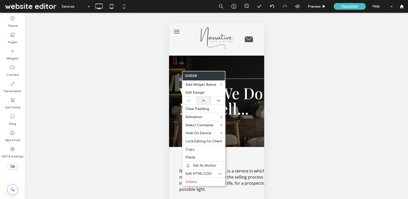
click at [203, 102] on div at bounding box center [204, 101] width 14 height 8
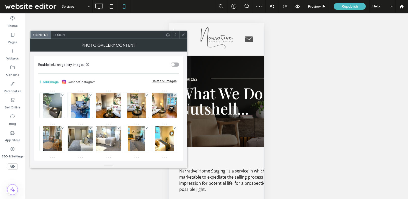
click at [55, 35] on span "Design" at bounding box center [59, 35] width 11 height 4
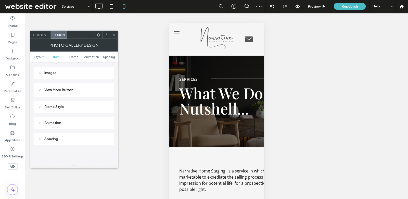
scroll to position [189, 0]
click at [74, 76] on div "Images" at bounding box center [74, 73] width 80 height 12
click at [74, 75] on div "Images" at bounding box center [73, 73] width 71 height 7
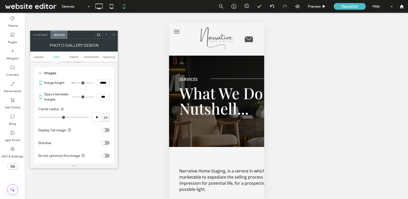
click at [104, 95] on input "***" at bounding box center [103, 97] width 13 height 7
type input "***"
type input "*"
click at [112, 38] on span at bounding box center [114, 35] width 4 height 8
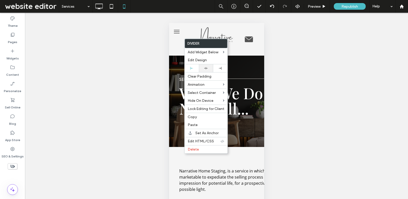
click at [203, 70] on div at bounding box center [206, 68] width 14 height 8
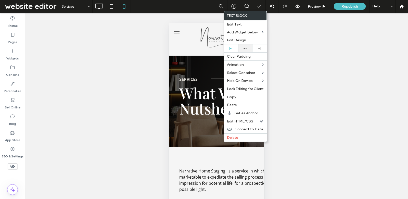
click at [247, 50] on div at bounding box center [245, 48] width 14 height 8
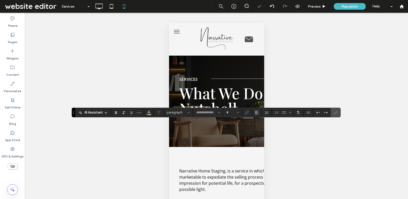
type input "**********"
type input "**"
click at [259, 113] on button "Alignment" at bounding box center [257, 112] width 8 height 7
click at [263, 129] on div "ui.textEditor.alignment.center" at bounding box center [262, 128] width 7 height 4
click at [333, 115] on span "Confirm" at bounding box center [334, 112] width 2 height 9
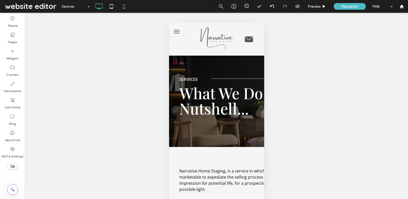
click at [100, 9] on icon at bounding box center [99, 6] width 10 height 10
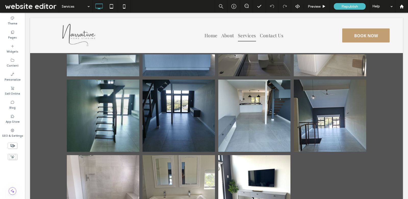
scroll to position [1773, 0]
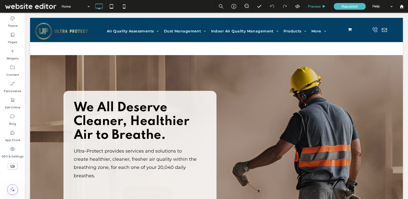
click at [316, 5] on span "Preview" at bounding box center [314, 6] width 13 height 4
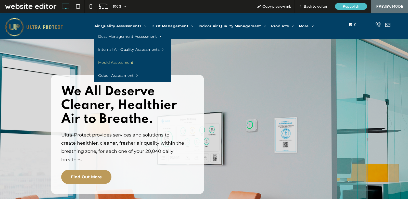
click at [125, 61] on span "Mould Assessment" at bounding box center [115, 62] width 35 height 5
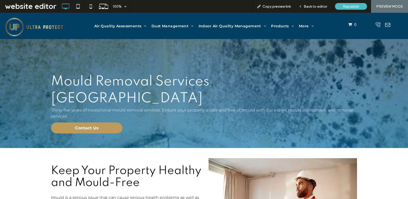
click at [53, 29] on img at bounding box center [34, 26] width 61 height 21
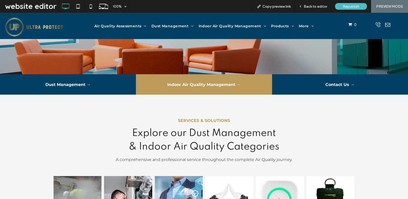
click at [229, 81] on link "Indoor Air Quality Management →" at bounding box center [204, 84] width 136 height 20
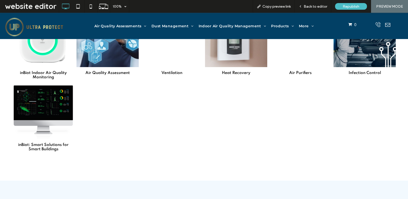
scroll to position [73, 0]
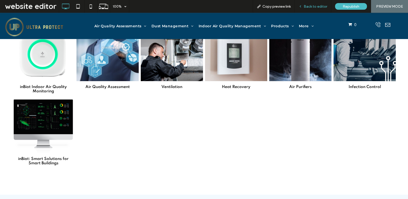
click at [315, 7] on span "Back to editor" at bounding box center [315, 6] width 23 height 4
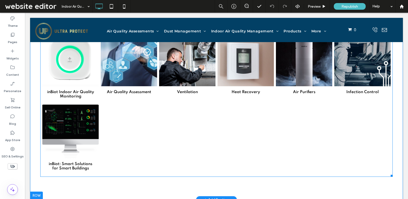
click at [212, 109] on div at bounding box center [187, 140] width 58 height 72
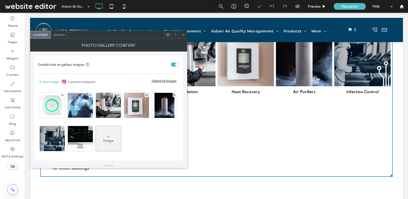
click at [182, 34] on icon at bounding box center [183, 35] width 4 height 4
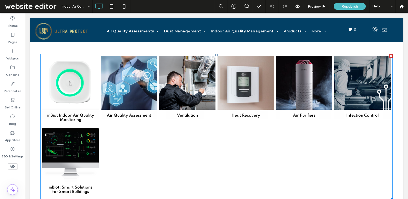
scroll to position [26, 0]
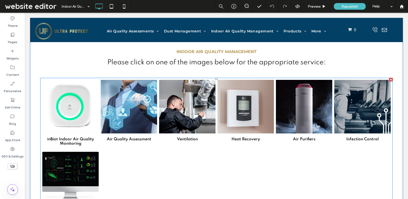
click at [212, 152] on div at bounding box center [187, 187] width 58 height 72
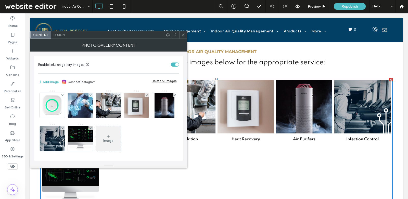
click at [113, 138] on div "Image" at bounding box center [108, 140] width 10 height 4
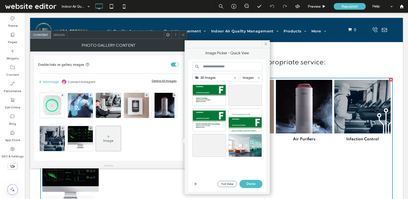
scroll to position [1750, 0]
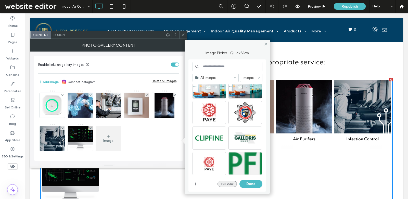
click at [225, 184] on button "Full View" at bounding box center [226, 184] width 19 height 6
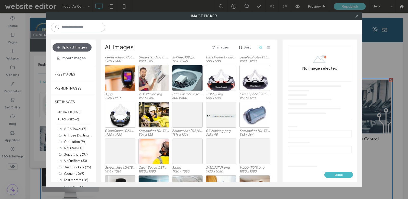
scroll to position [2344, 0]
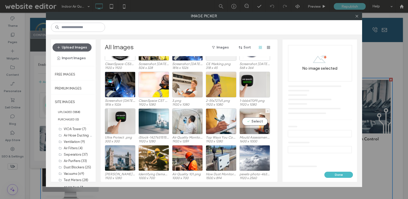
click at [252, 128] on div at bounding box center [255, 131] width 30 height 6
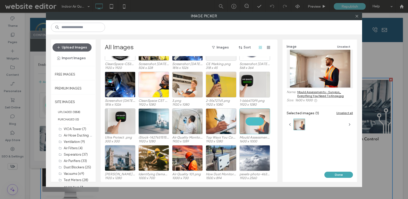
click at [337, 172] on button "Done" at bounding box center [338, 175] width 29 height 6
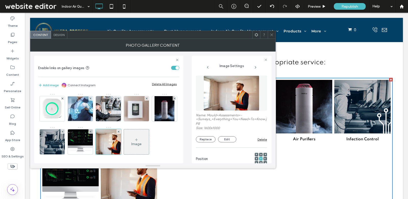
scroll to position [44, 0]
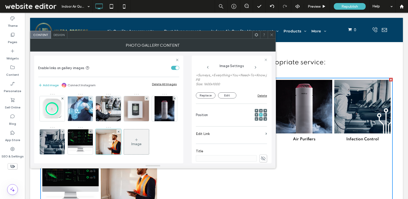
click at [261, 158] on icon at bounding box center [263, 159] width 5 height 6
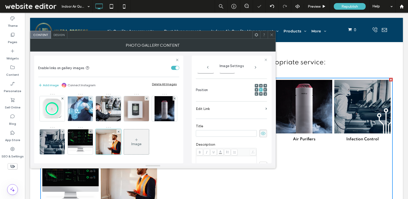
click at [220, 133] on input at bounding box center [226, 133] width 61 height 7
paste input "**********"
drag, startPoint x: 230, startPoint y: 134, endPoint x: 207, endPoint y: 134, distance: 22.4
click at [207, 134] on input "**********" at bounding box center [226, 133] width 61 height 7
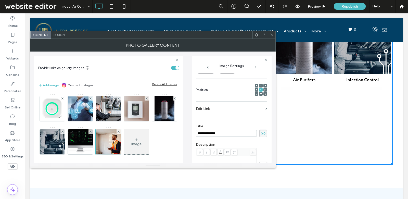
scroll to position [105, 0]
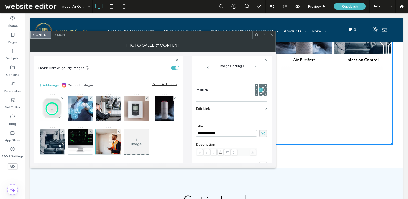
type input "**********"
click at [216, 107] on label "Edit Link" at bounding box center [230, 108] width 68 height 9
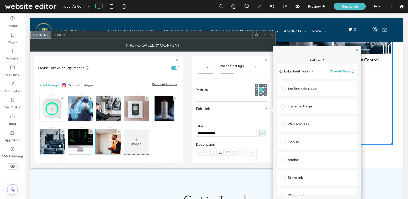
click at [317, 83] on div "Existing site page" at bounding box center [317, 88] width 72 height 11
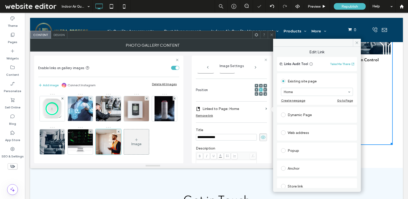
click at [315, 98] on div "Create new page Go to Page" at bounding box center [317, 100] width 72 height 4
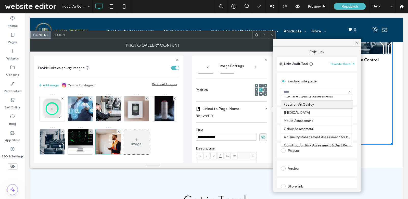
scroll to position [38, 0]
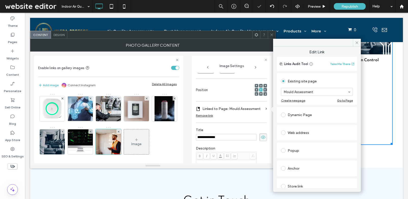
click at [272, 34] on icon at bounding box center [272, 35] width 4 height 4
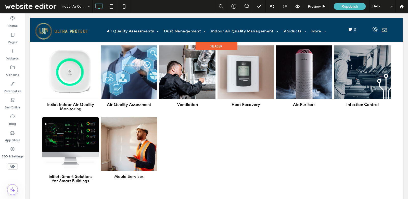
scroll to position [0, 0]
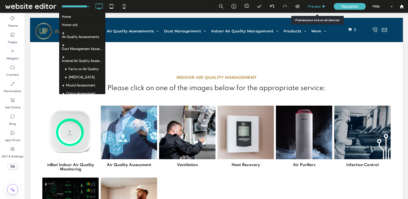
click at [318, 5] on span "Preview" at bounding box center [314, 6] width 13 height 4
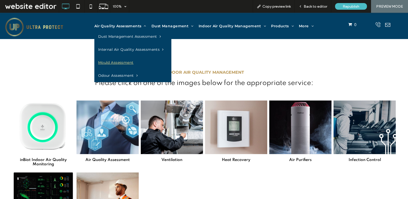
click at [132, 63] on span "Mould Assessment" at bounding box center [115, 62] width 35 height 5
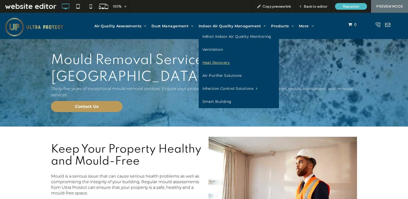
scroll to position [20, 0]
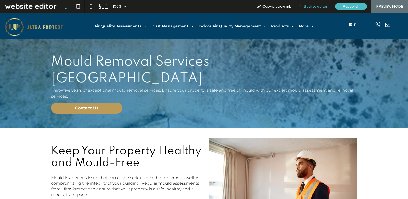
click at [316, 8] on span "Back to editor" at bounding box center [315, 6] width 23 height 4
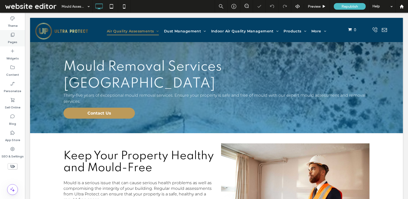
click at [11, 37] on icon at bounding box center [12, 34] width 5 height 5
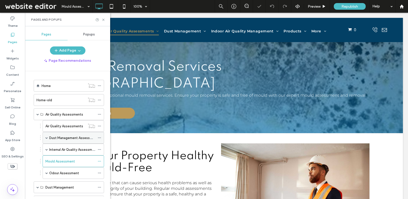
scroll to position [24, 0]
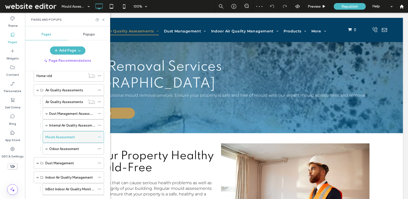
click at [100, 133] on span at bounding box center [100, 137] width 4 height 8
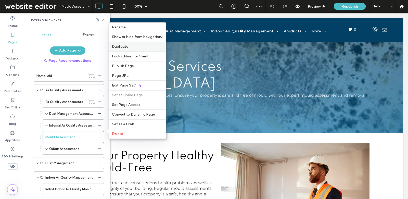
click at [126, 51] on div "Duplicate" at bounding box center [137, 47] width 57 height 10
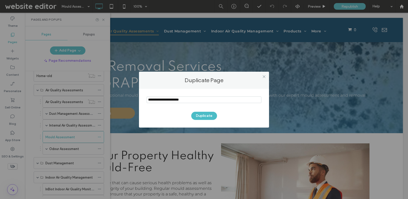
drag, startPoint x: 161, startPoint y: 99, endPoint x: 146, endPoint y: 99, distance: 14.3
click at [147, 99] on input "notEmpty" at bounding box center [204, 99] width 115 height 7
type input "**********"
click at [209, 113] on button "Duplicate" at bounding box center [204, 116] width 26 height 8
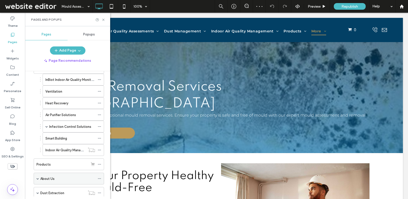
scroll to position [161, 0]
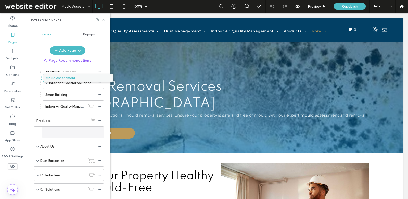
scroll to position [172, 0]
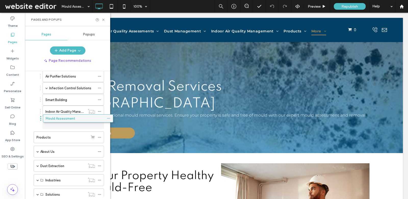
drag, startPoint x: 67, startPoint y: 175, endPoint x: 76, endPoint y: 117, distance: 58.6
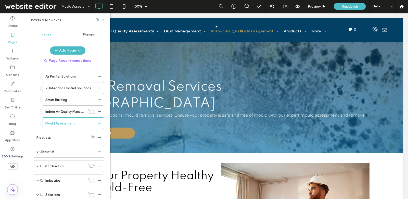
click at [101, 19] on icon at bounding box center [103, 20] width 4 height 4
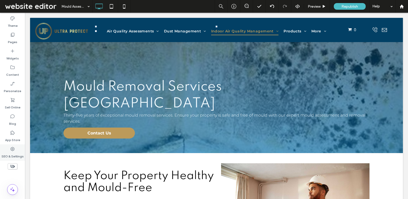
click at [9, 158] on label "SEO & Settings" at bounding box center [13, 154] width 22 height 7
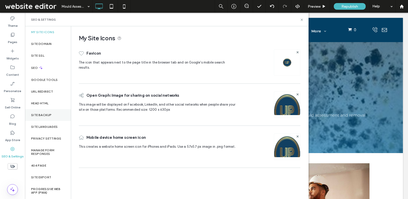
click at [50, 112] on div "Site Backup" at bounding box center [48, 115] width 46 height 12
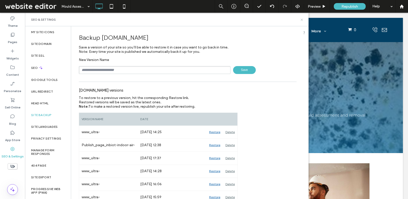
click at [302, 20] on icon at bounding box center [302, 20] width 4 height 4
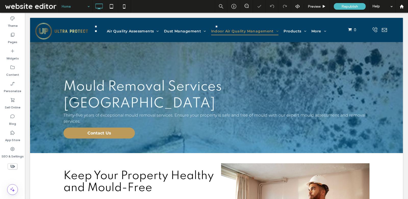
click at [69, 7] on input at bounding box center [74, 6] width 25 height 13
click at [76, 9] on input at bounding box center [74, 6] width 25 height 13
click at [316, 6] on span "Preview" at bounding box center [314, 6] width 13 height 4
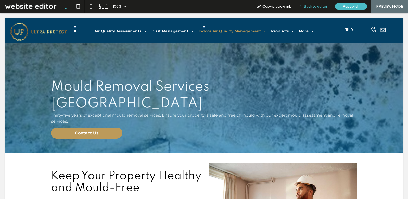
click at [317, 6] on span "Back to editor" at bounding box center [315, 6] width 23 height 4
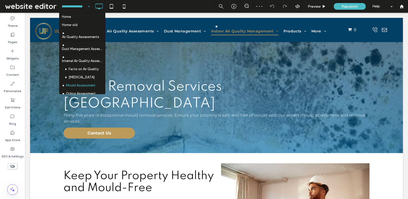
click at [76, 12] on input at bounding box center [74, 6] width 25 height 13
